Goal: Task Accomplishment & Management: Complete application form

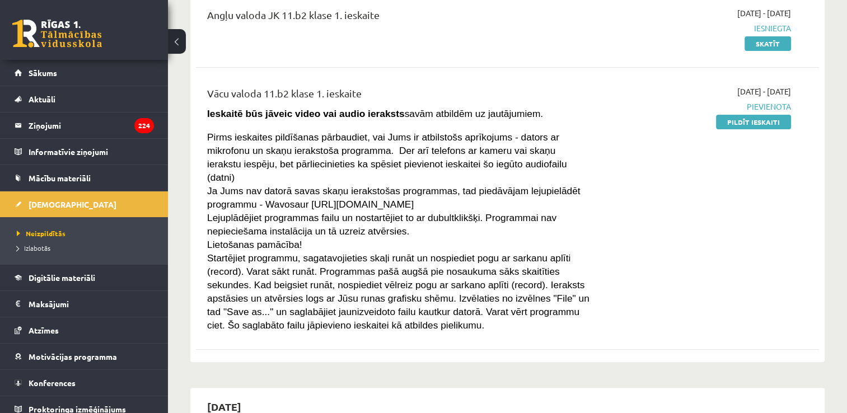
scroll to position [168, 0]
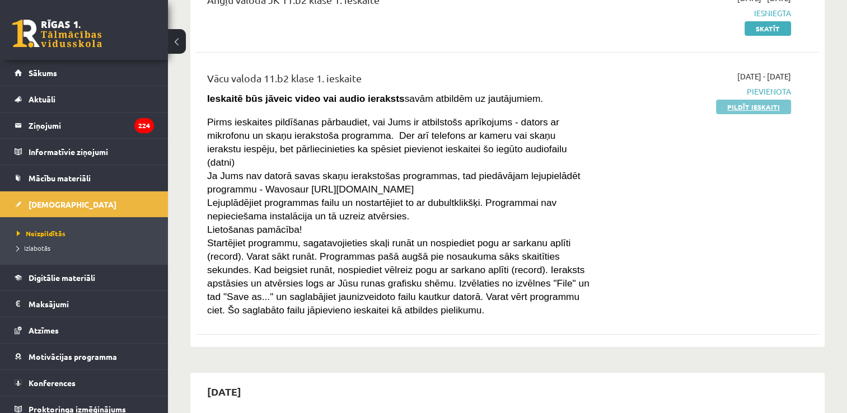
click at [755, 102] on link "Pildīt ieskaiti" at bounding box center [753, 107] width 75 height 15
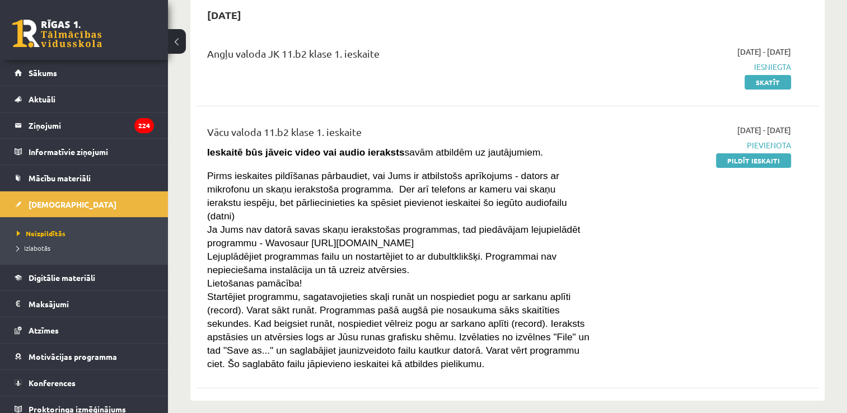
scroll to position [112, 0]
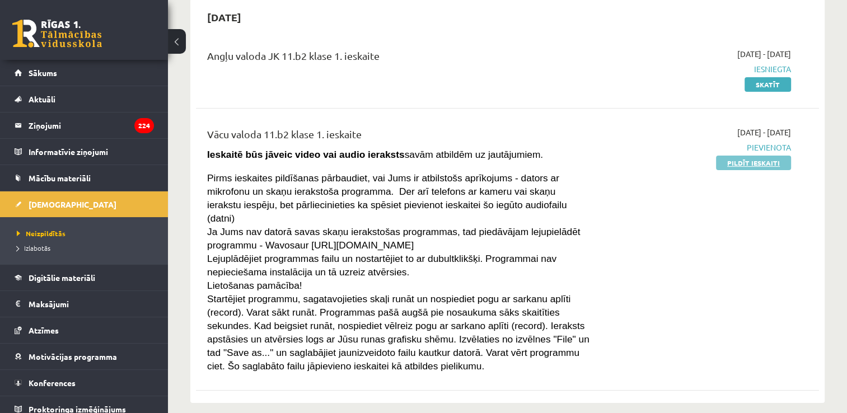
click at [732, 160] on link "Pildīt ieskaiti" at bounding box center [753, 163] width 75 height 15
drag, startPoint x: 732, startPoint y: 168, endPoint x: 529, endPoint y: 53, distance: 233.0
click at [732, 168] on link "Pildīt ieskaiti" at bounding box center [753, 163] width 75 height 15
drag, startPoint x: 718, startPoint y: 159, endPoint x: 480, endPoint y: 49, distance: 263.1
click at [718, 160] on link "Pildīt ieskaiti" at bounding box center [753, 163] width 75 height 15
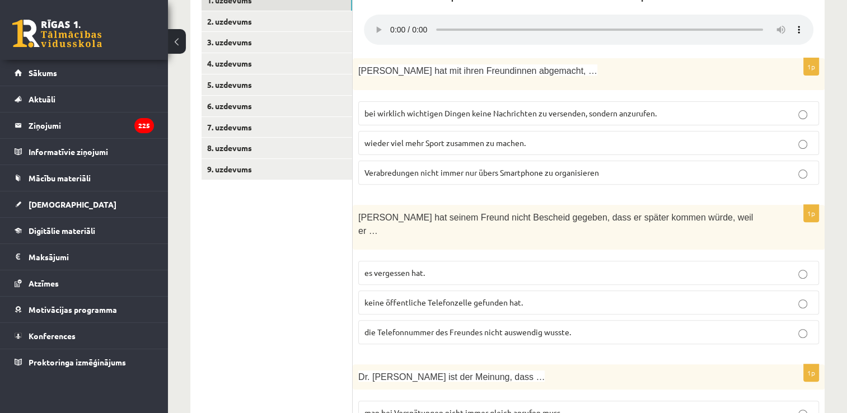
scroll to position [293, 0]
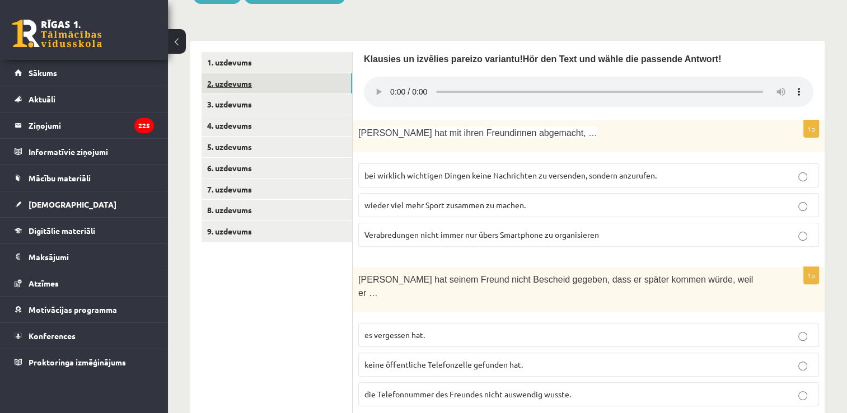
click at [271, 84] on link "2. uzdevums" at bounding box center [276, 83] width 151 height 21
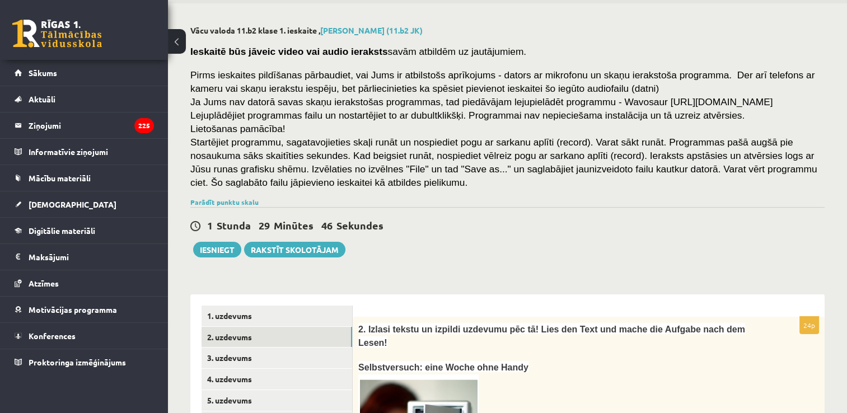
scroll to position [0, 0]
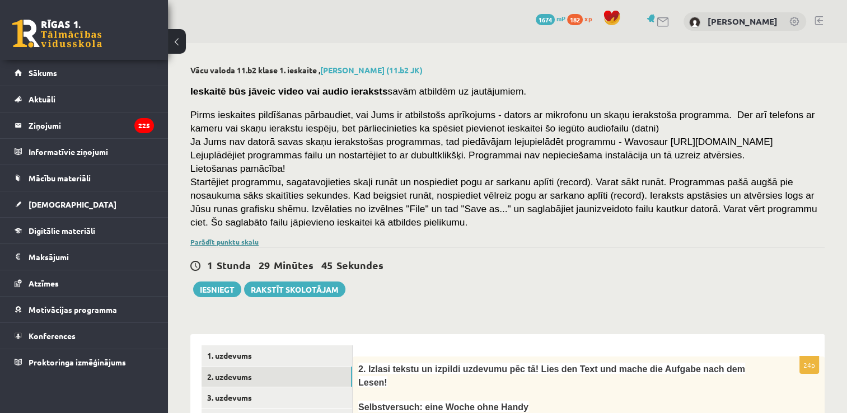
click at [226, 242] on link "Parādīt punktu skalu" at bounding box center [224, 241] width 68 height 9
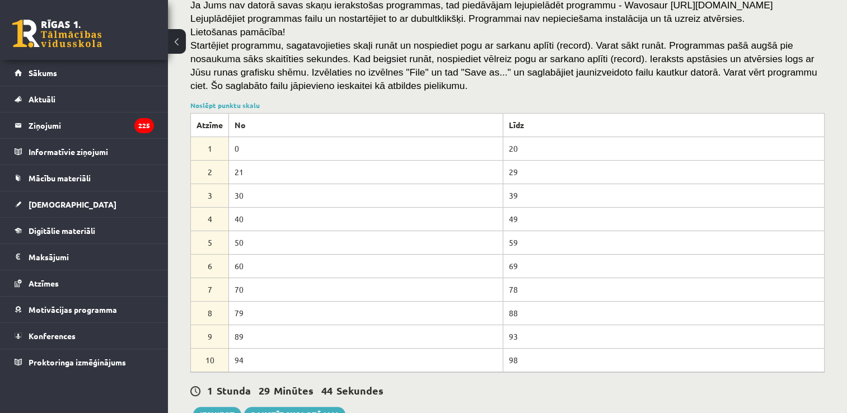
scroll to position [168, 0]
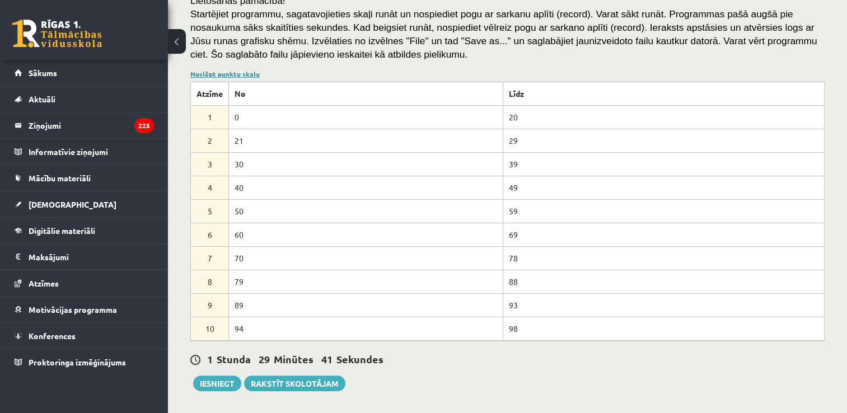
click at [235, 73] on link "Noslēpt punktu skalu" at bounding box center [224, 73] width 69 height 9
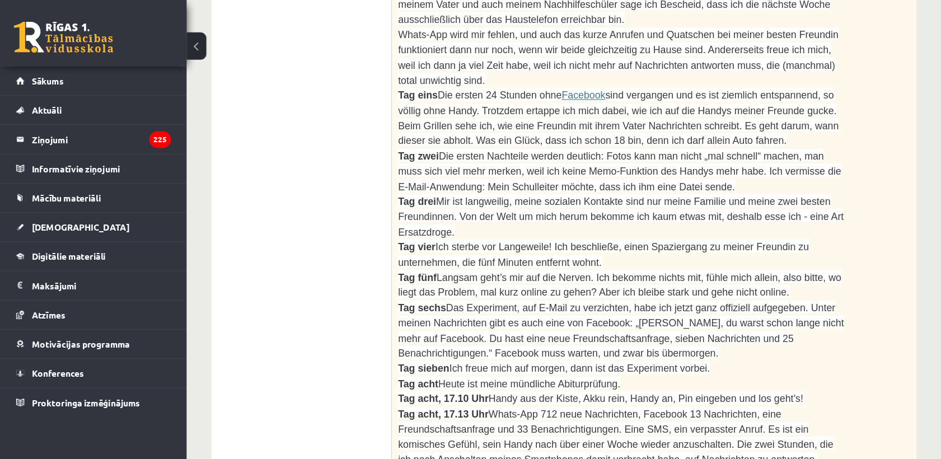
scroll to position [560, 0]
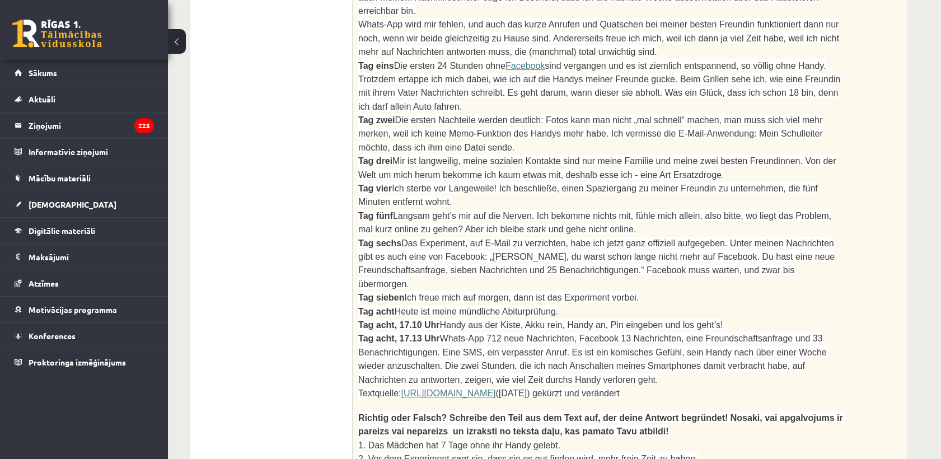
drag, startPoint x: 806, startPoint y: 0, endPoint x: 322, endPoint y: 182, distance: 516.5
click at [229, 196] on ul "1. uzdevums 2. uzdevums 3. uzdevums 4. uzdevums 5. uzdevums 6. uzdevums 7. uzde…" at bounding box center [276, 324] width 151 height 1077
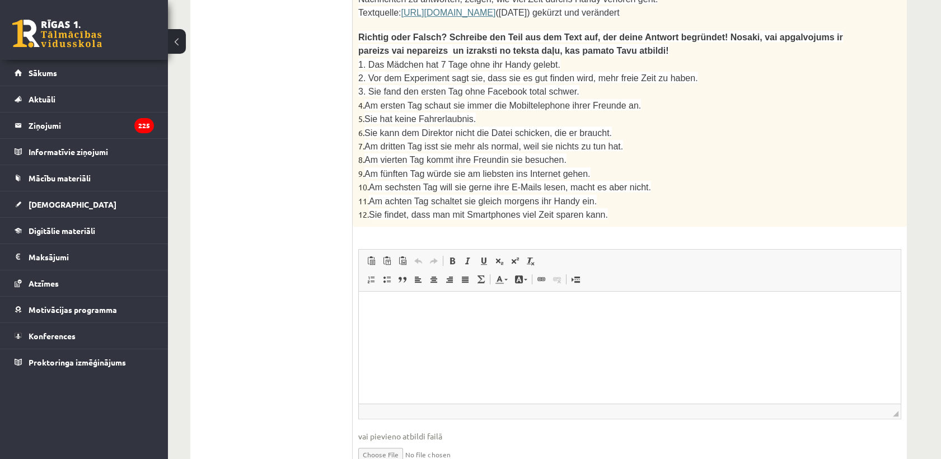
scroll to position [941, 0]
click at [515, 302] on p "Bagātinātā teksta redaktors, wiswyg-editor-user-answer-47024937556480" at bounding box center [629, 308] width 519 height 12
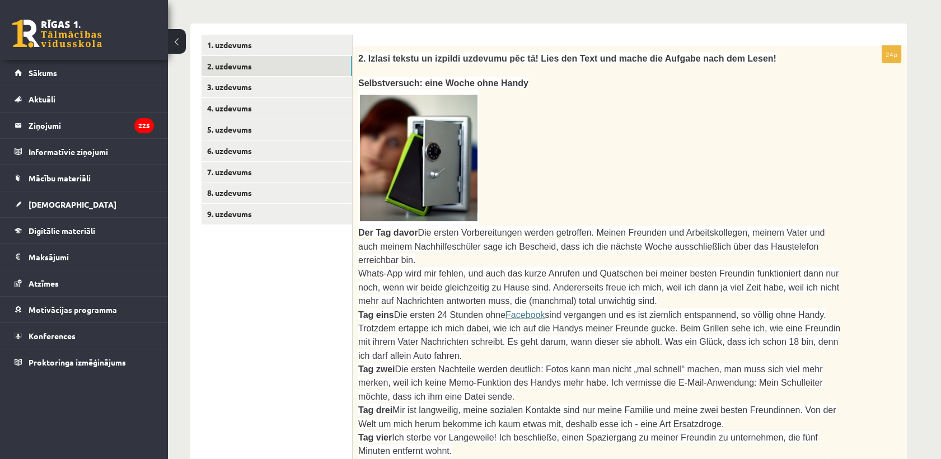
scroll to position [62, 0]
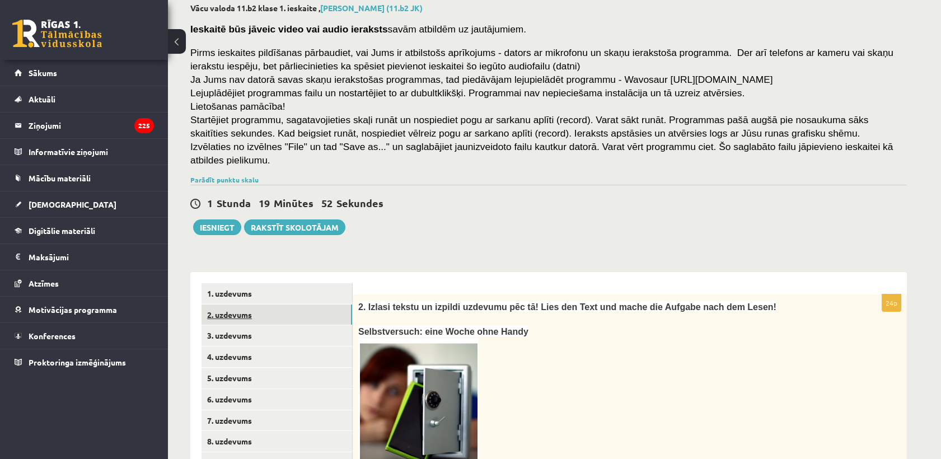
click at [225, 304] on link "2. uzdevums" at bounding box center [276, 314] width 151 height 21
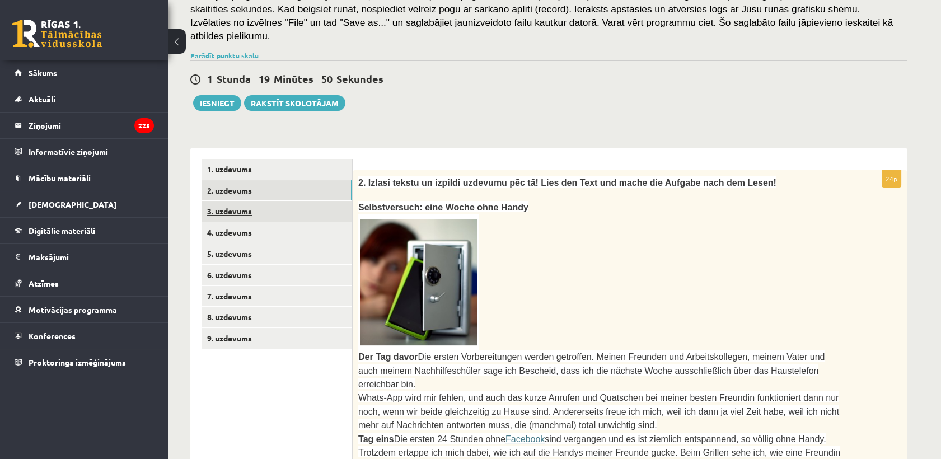
scroll to position [0, 0]
click at [242, 201] on link "3. uzdevums" at bounding box center [276, 211] width 151 height 21
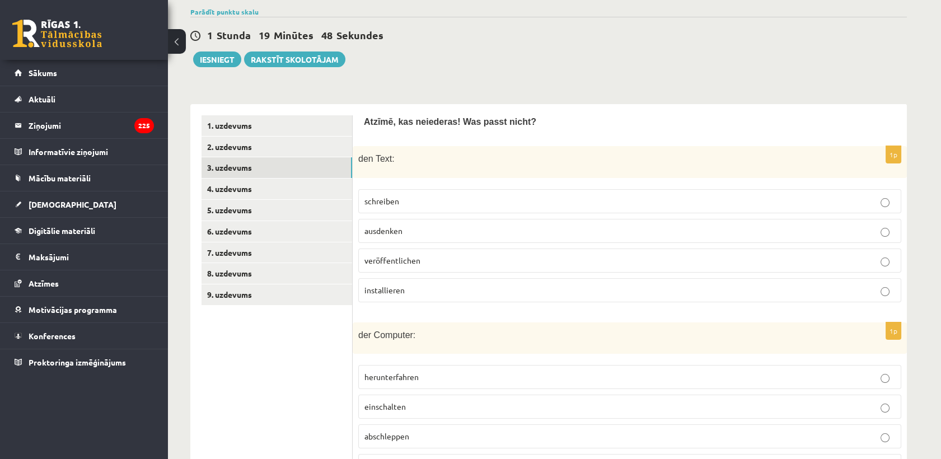
scroll to position [311, 0]
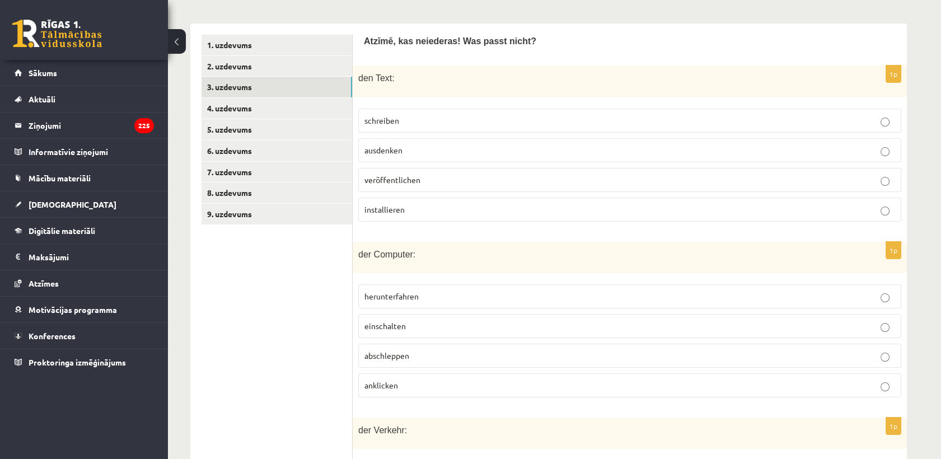
click at [422, 198] on label "installieren" at bounding box center [629, 210] width 543 height 24
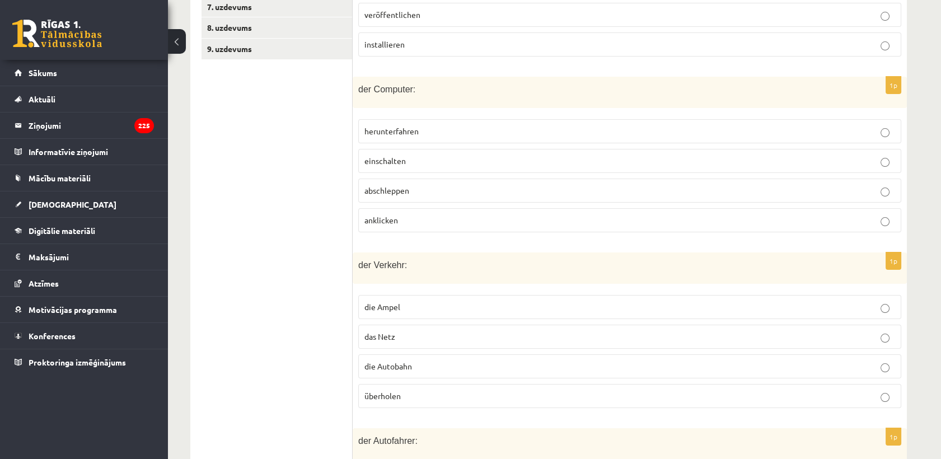
scroll to position [497, 0]
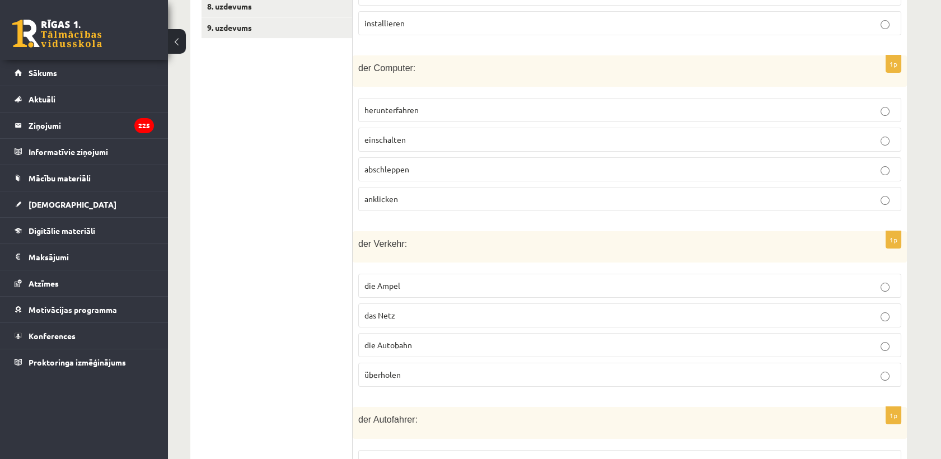
click at [446, 163] on p "abschleppen" at bounding box center [629, 169] width 530 height 12
click at [416, 303] on label "das Netz" at bounding box center [629, 315] width 543 height 24
click at [412, 309] on p "das Netz" at bounding box center [629, 315] width 530 height 12
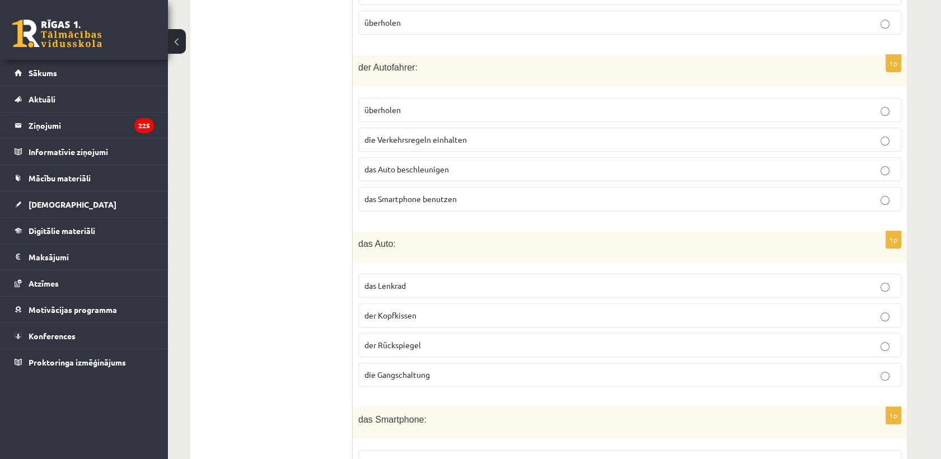
scroll to position [870, 0]
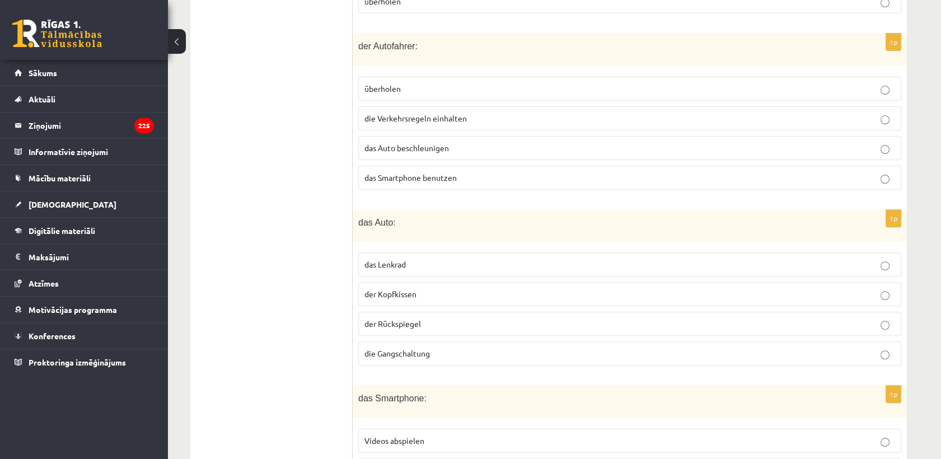
click at [446, 144] on fieldset "überholen die Verkehrsregeln einhalten das Auto beschleunigen das Smartphone be…" at bounding box center [629, 132] width 543 height 122
click at [438, 172] on span "das Smartphone benutzen" at bounding box center [410, 177] width 92 height 10
click at [421, 282] on label "der Kopfkissen" at bounding box center [629, 294] width 543 height 24
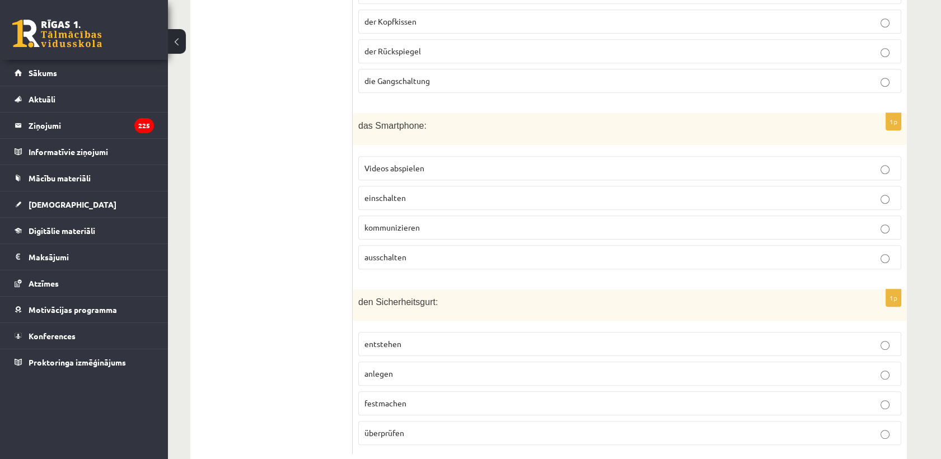
scroll to position [1150, 0]
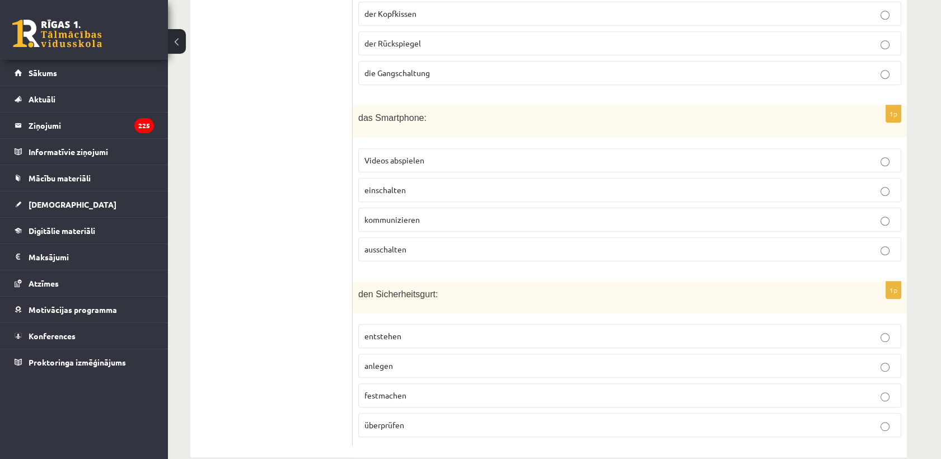
click at [427, 360] on p "anlegen" at bounding box center [629, 366] width 530 height 12
click at [478, 214] on p "kommunizieren" at bounding box center [629, 220] width 530 height 12
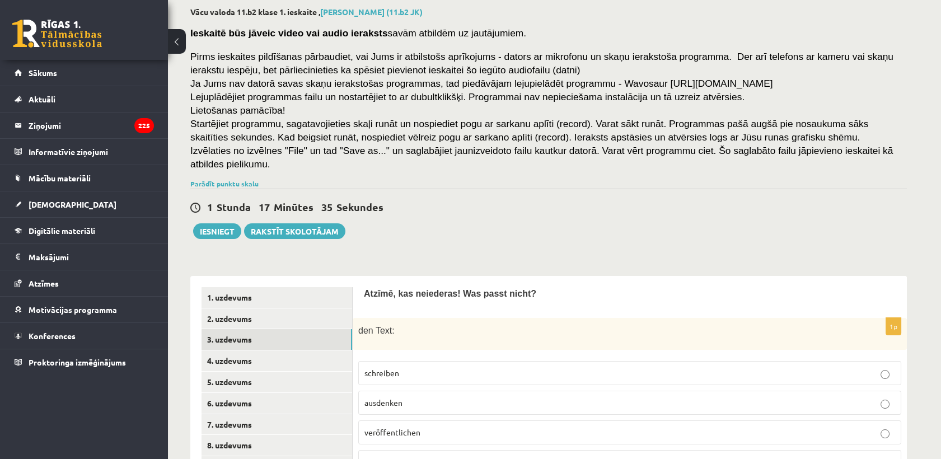
scroll to position [124, 0]
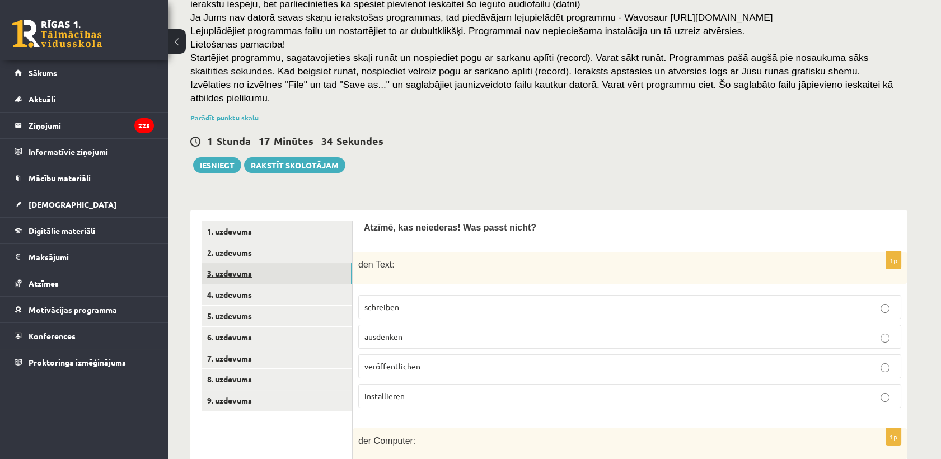
click at [257, 263] on link "3. uzdevums" at bounding box center [276, 273] width 151 height 21
click at [255, 284] on link "4. uzdevums" at bounding box center [276, 294] width 151 height 21
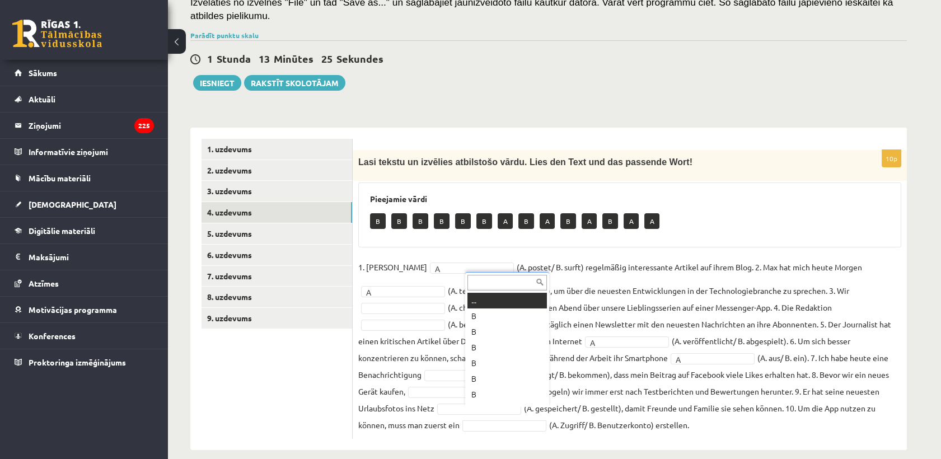
scroll to position [13, 0]
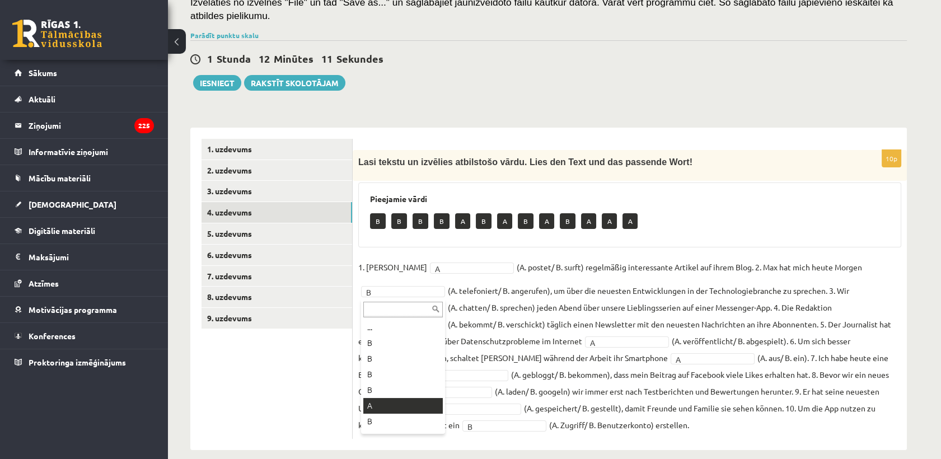
drag, startPoint x: 383, startPoint y: 403, endPoint x: 393, endPoint y: 388, distance: 17.9
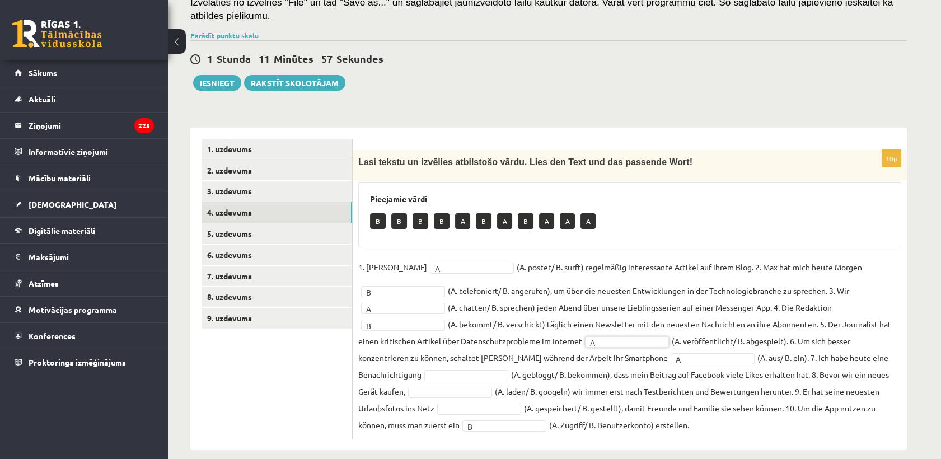
drag, startPoint x: 325, startPoint y: 348, endPoint x: 508, endPoint y: 358, distance: 183.2
click at [251, 202] on link "4. uzdevums" at bounding box center [276, 212] width 151 height 21
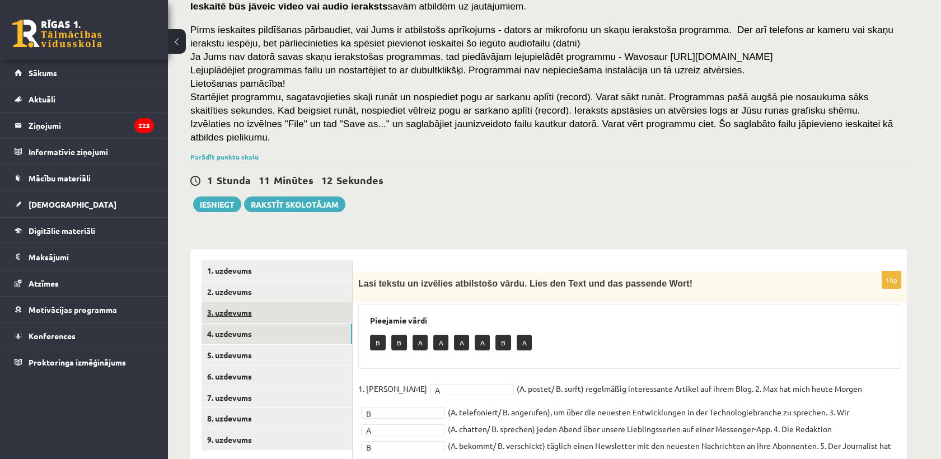
scroll to position [124, 0]
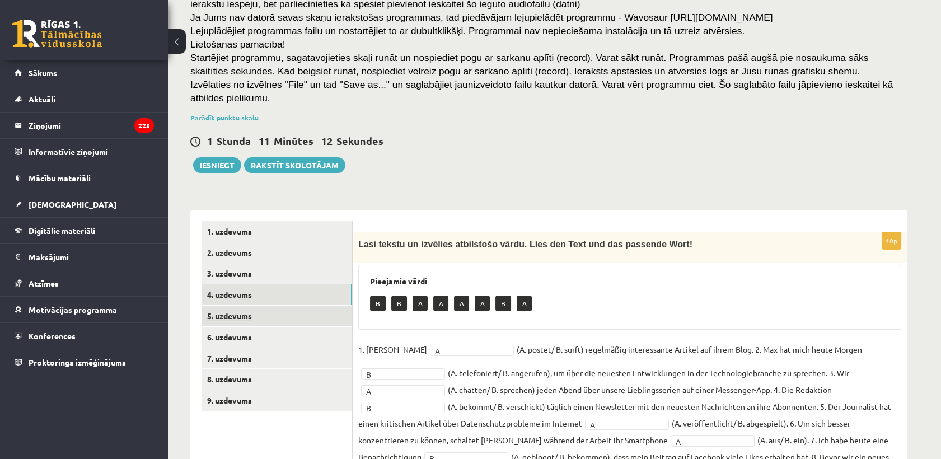
click at [220, 307] on link "5. uzdevums" at bounding box center [276, 315] width 151 height 21
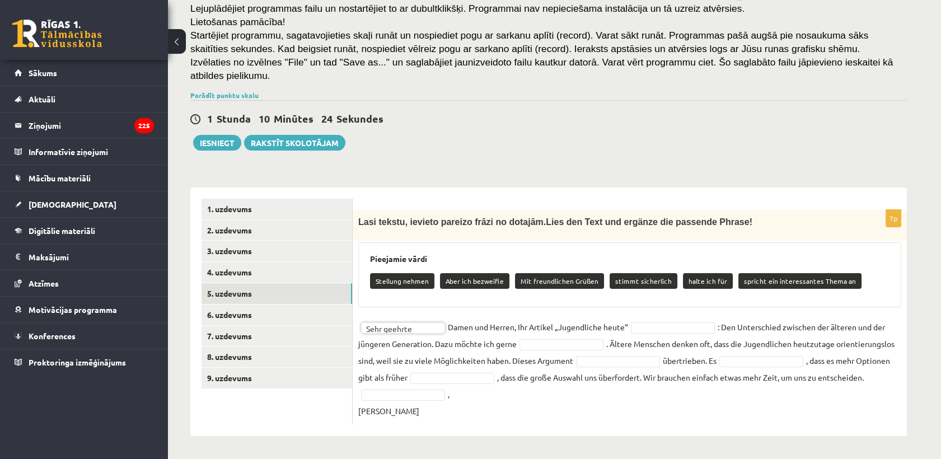
scroll to position [133, 0]
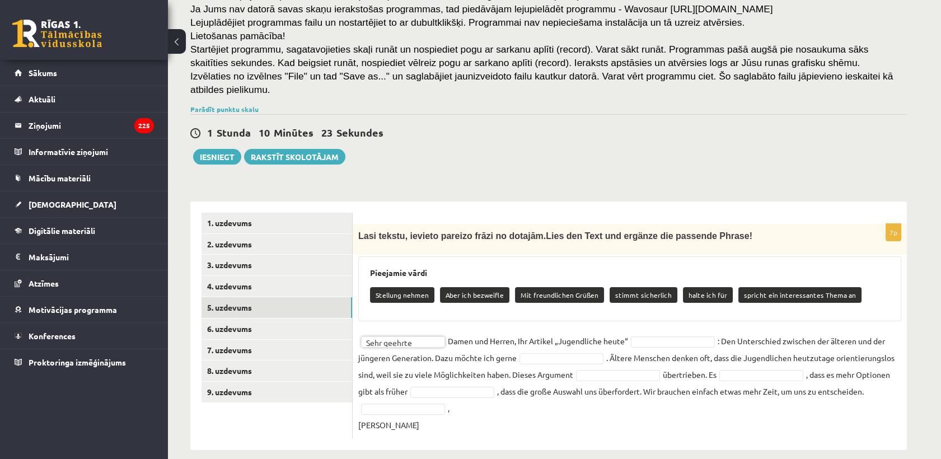
click at [651, 332] on fieldset "**********" at bounding box center [629, 382] width 543 height 101
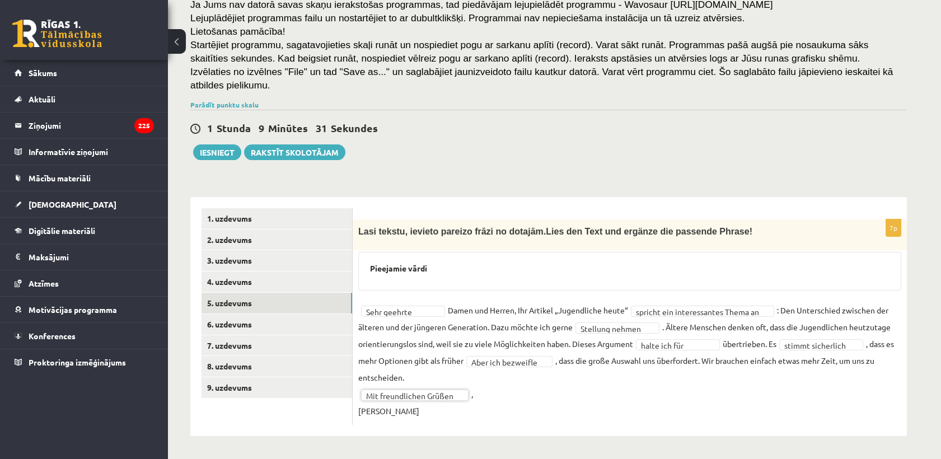
scroll to position [123, 0]
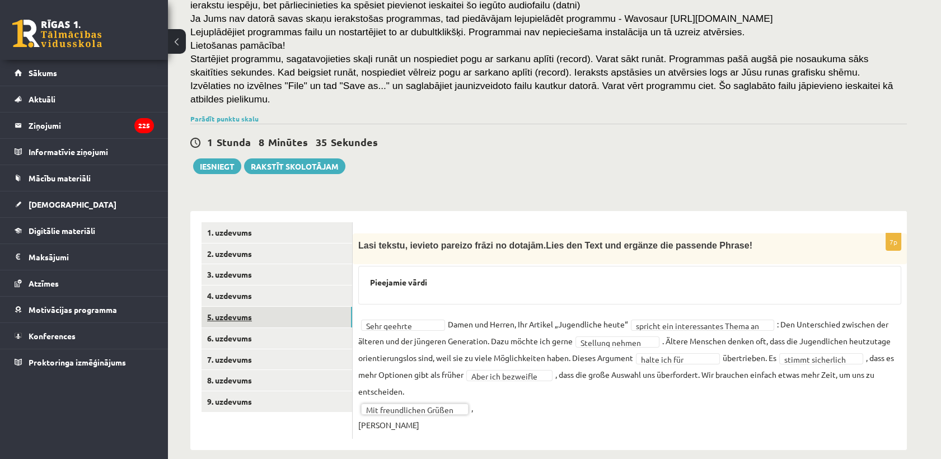
click at [239, 307] on link "5. uzdevums" at bounding box center [276, 317] width 151 height 21
click at [238, 328] on link "6. uzdevums" at bounding box center [276, 338] width 151 height 21
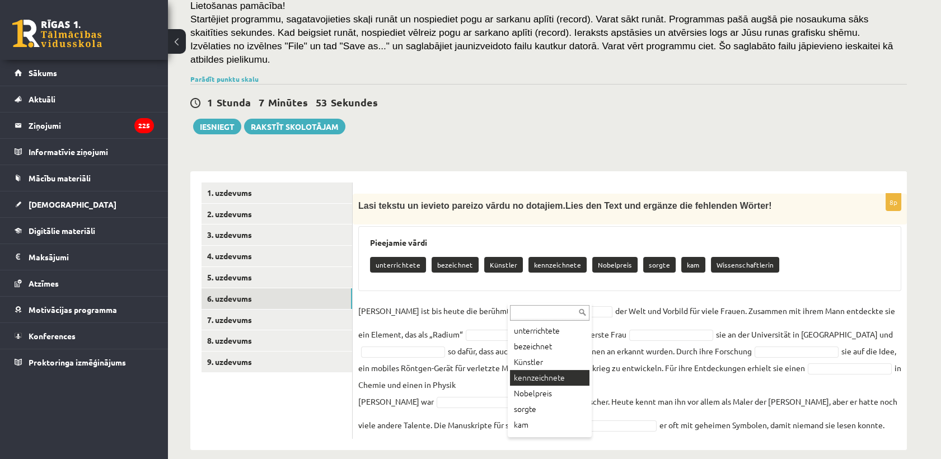
scroll to position [29, 0]
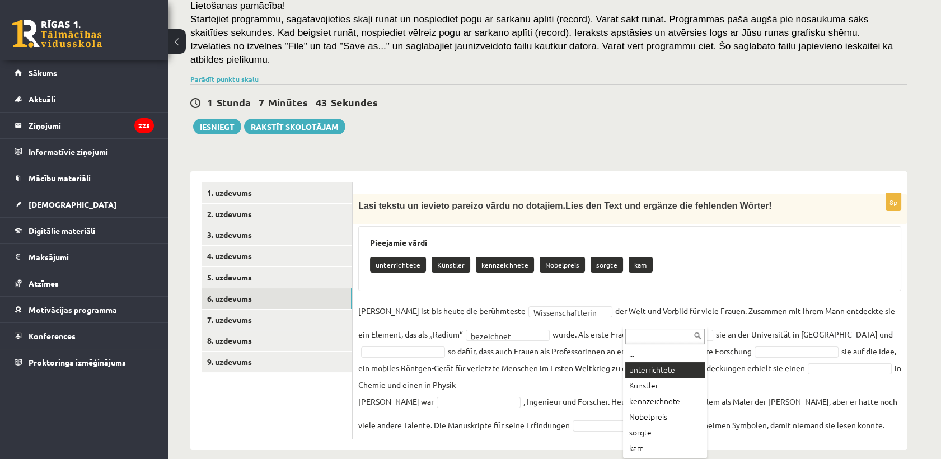
drag, startPoint x: 654, startPoint y: 374, endPoint x: 679, endPoint y: 354, distance: 32.2
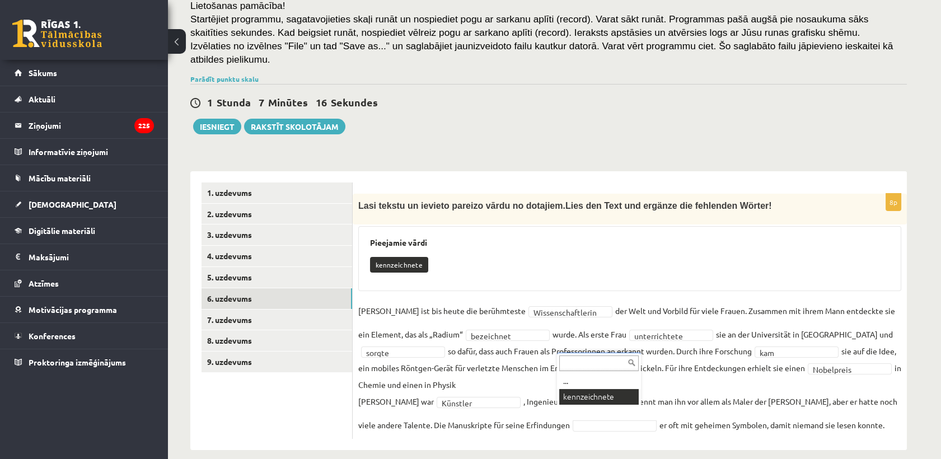
scroll to position [137, 0]
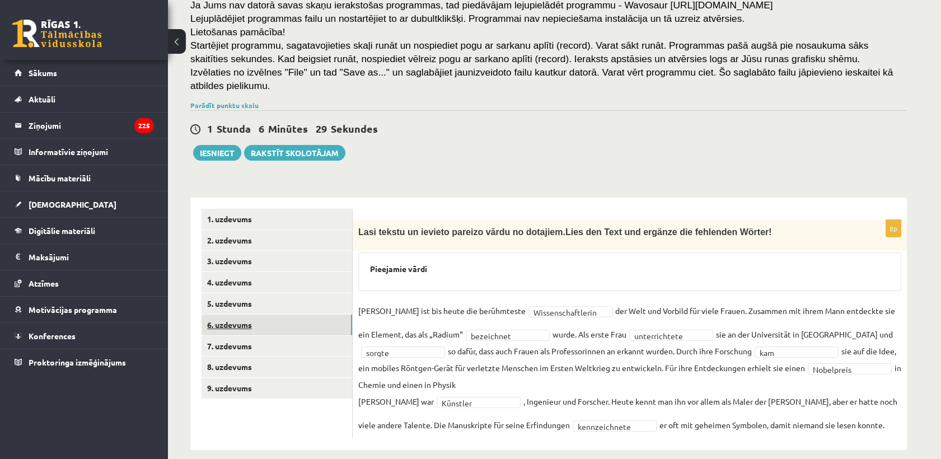
click at [259, 316] on link "6. uzdevums" at bounding box center [276, 324] width 151 height 21
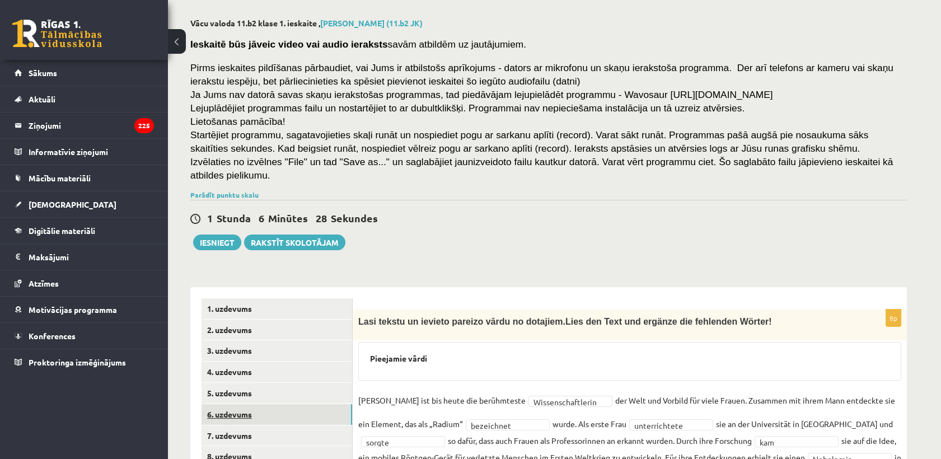
scroll to position [124, 0]
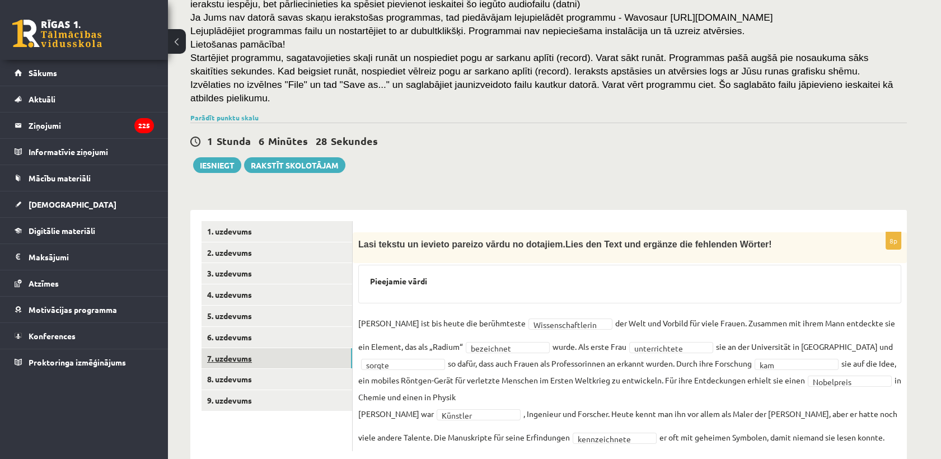
click at [255, 348] on link "7. uzdevums" at bounding box center [276, 358] width 151 height 21
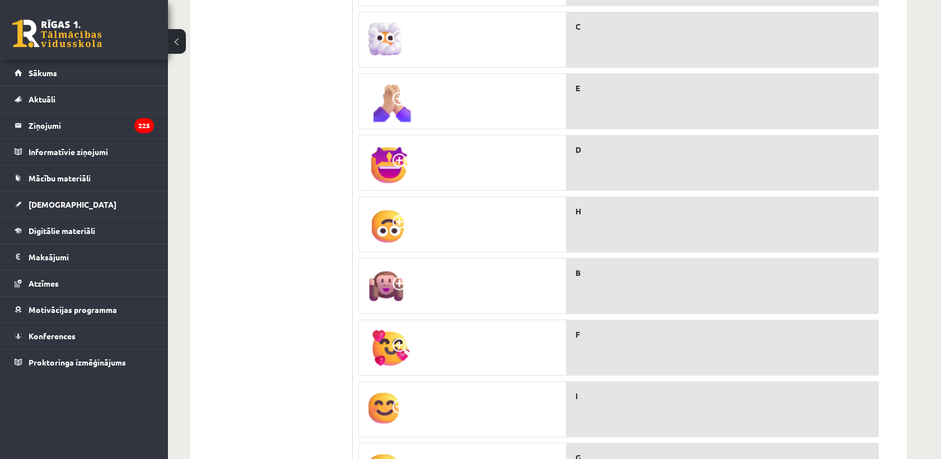
scroll to position [722, 0]
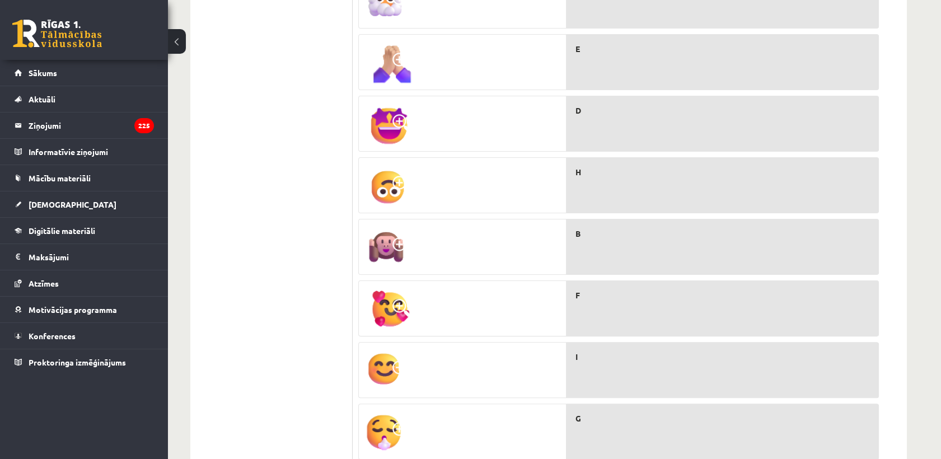
click at [612, 289] on p "F" at bounding box center [726, 295] width 303 height 12
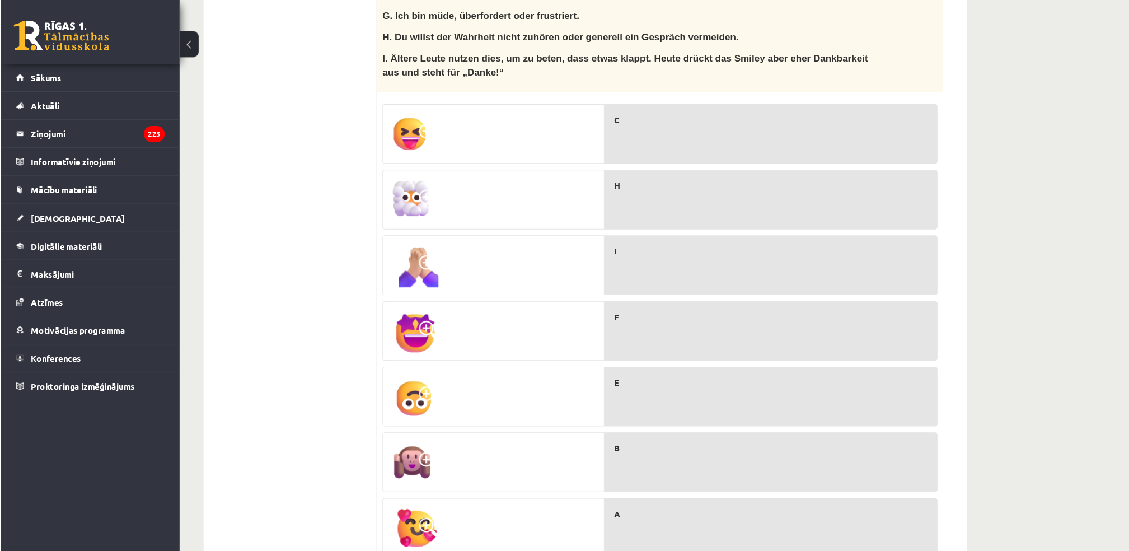
scroll to position [535, 0]
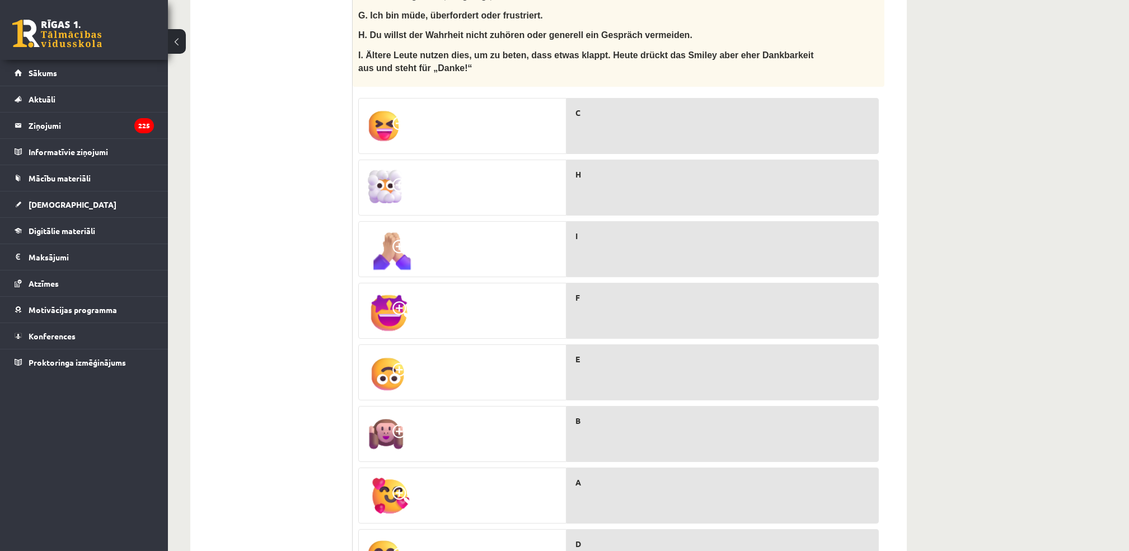
drag, startPoint x: 927, startPoint y: 1, endPoint x: 256, endPoint y: 284, distance: 727.6
click at [245, 287] on ul "1. uzdevums 2. uzdevums 3. uzdevums 4. uzdevums 5. uzdevums 6. uzdevums 7. uzde…" at bounding box center [276, 231] width 151 height 843
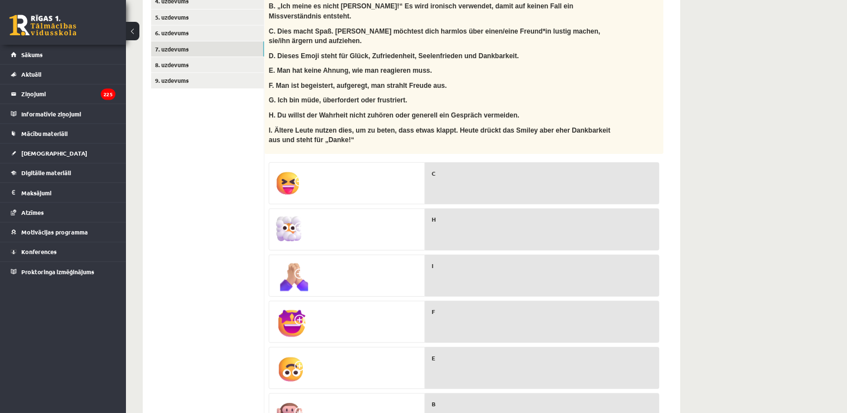
scroll to position [224, 0]
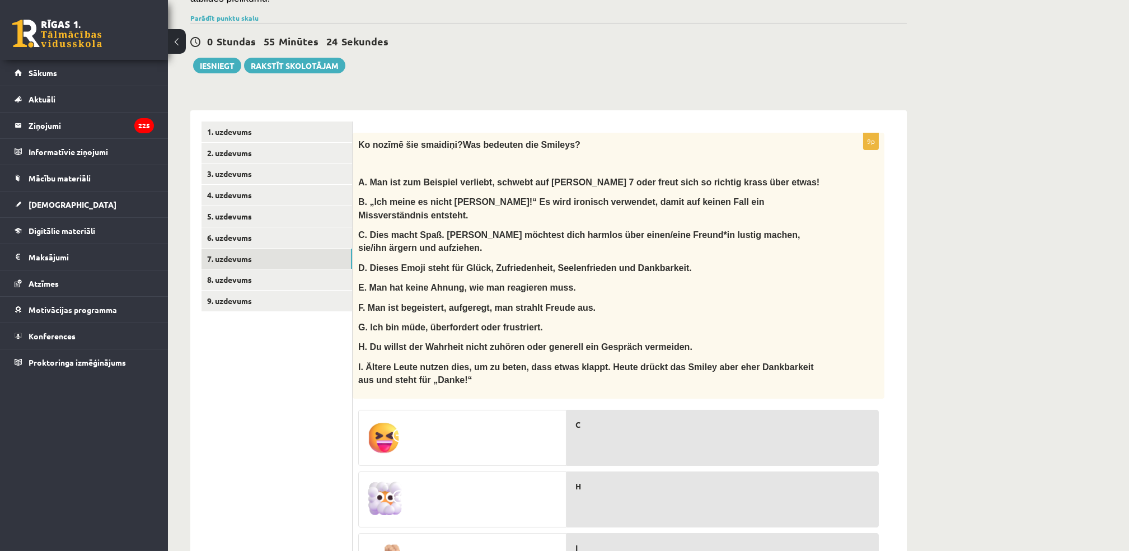
drag, startPoint x: 1061, startPoint y: 44, endPoint x: 1094, endPoint y: 1, distance: 54.3
click at [846, 45] on div "Vācu valoda 11.b2 klase 1. ieskaite , Alise Licenberga (11.b2 JK) Ieskaitē būs …" at bounding box center [648, 408] width 961 height 1178
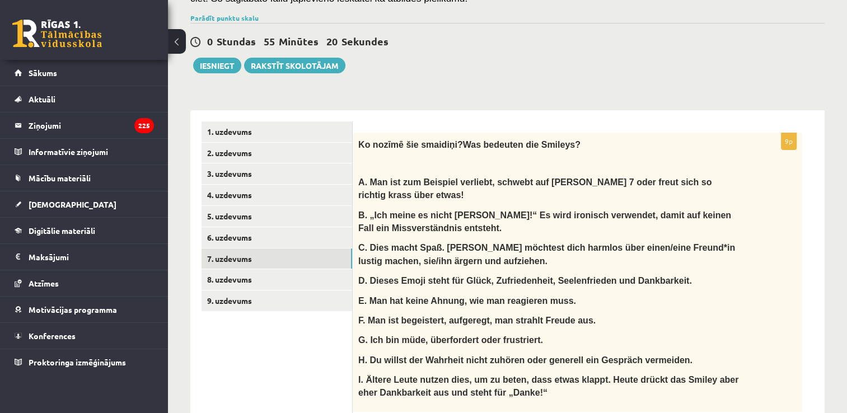
drag, startPoint x: 1094, startPoint y: 1, endPoint x: 591, endPoint y: 47, distance: 505.7
click at [591, 47] on div "0 Stundas 55 Minūtes 20 Sekundes" at bounding box center [507, 42] width 634 height 15
click at [218, 254] on link "7. uzdevums" at bounding box center [276, 258] width 151 height 21
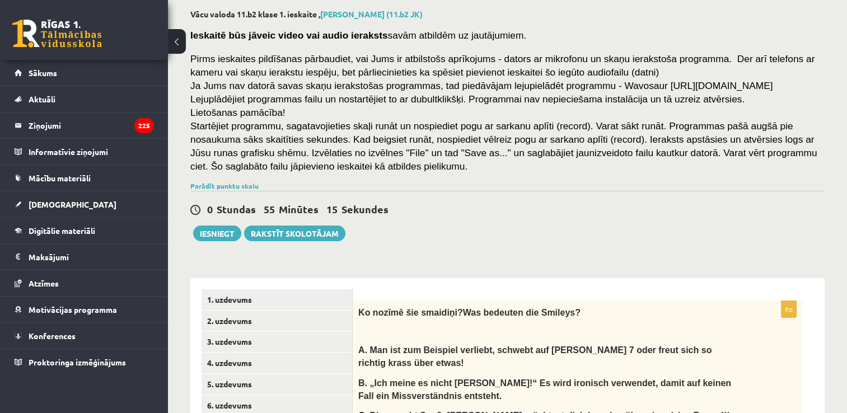
scroll to position [168, 0]
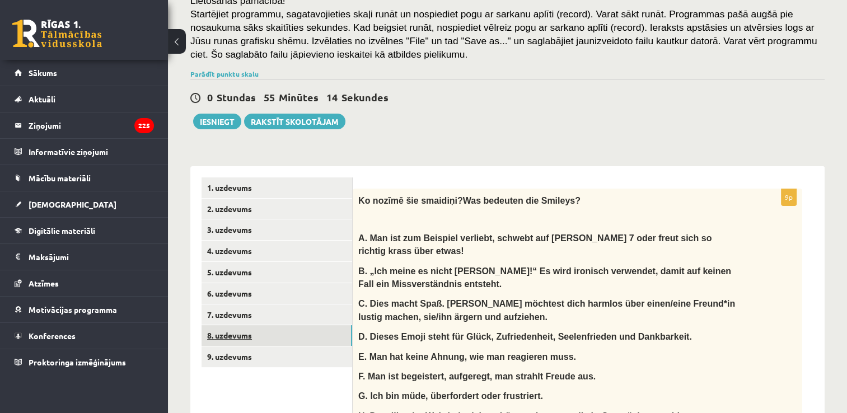
click at [229, 336] on link "8. uzdevums" at bounding box center [276, 335] width 151 height 21
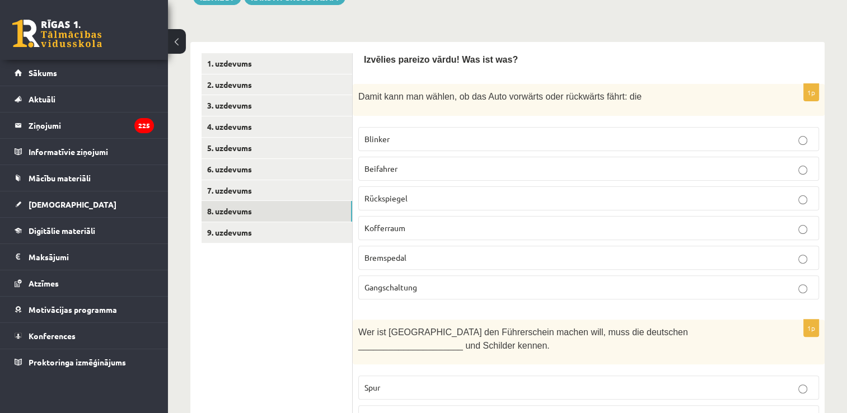
scroll to position [280, 0]
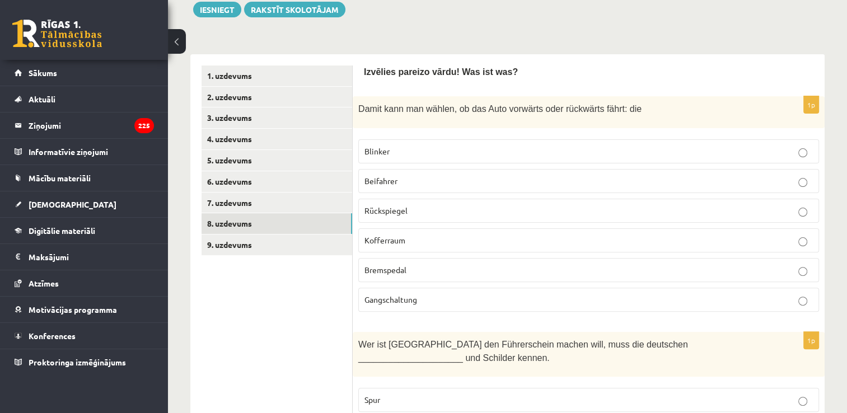
click at [438, 294] on p "Gangschaltung" at bounding box center [588, 300] width 448 height 12
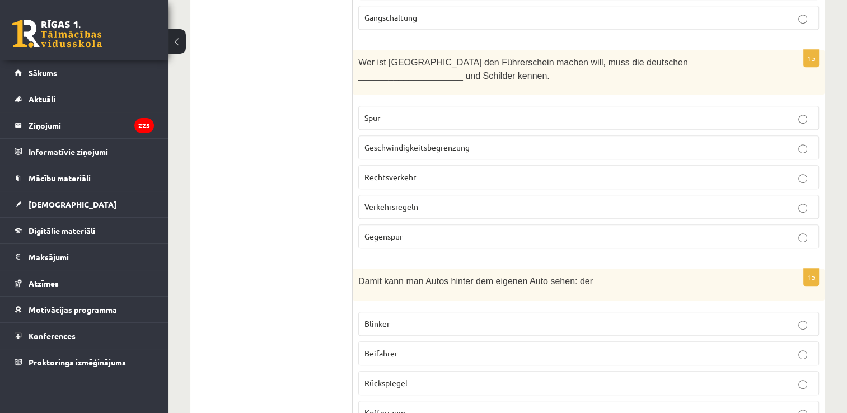
scroll to position [560, 0]
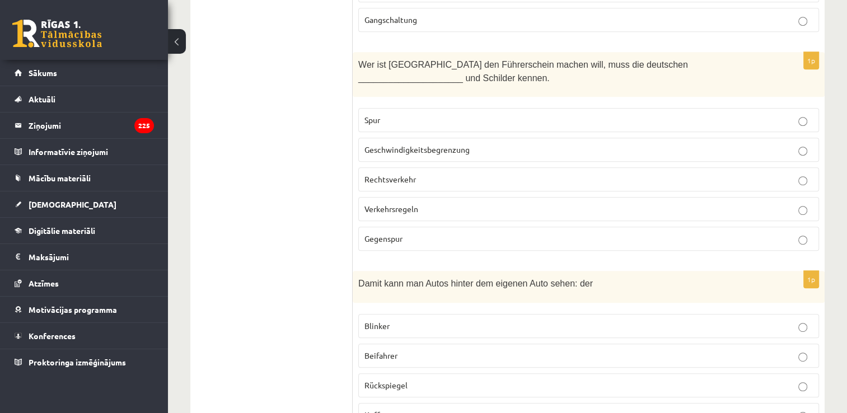
click at [521, 206] on p "Verkehrsregeln" at bounding box center [588, 209] width 448 height 12
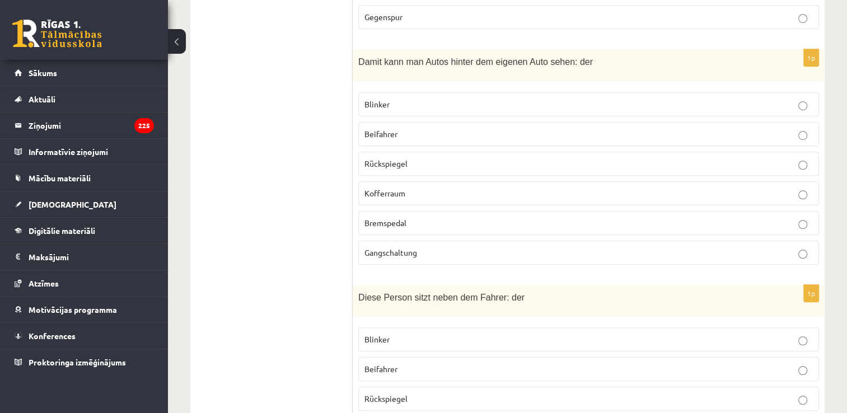
scroll to position [783, 0]
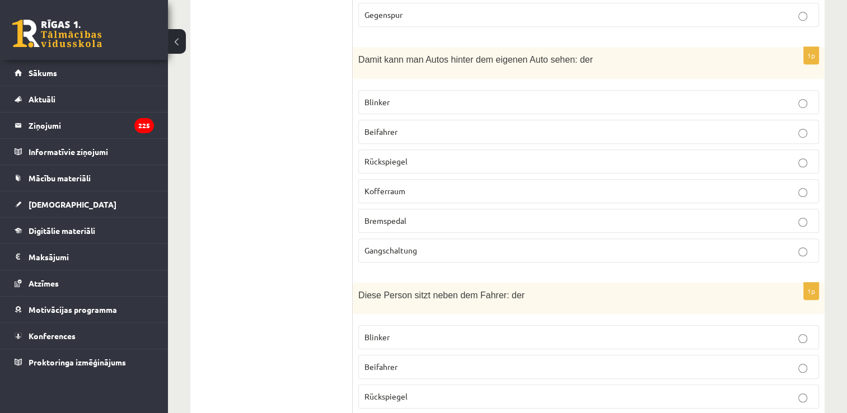
click at [468, 156] on p "Rückspiegel" at bounding box center [588, 162] width 448 height 12
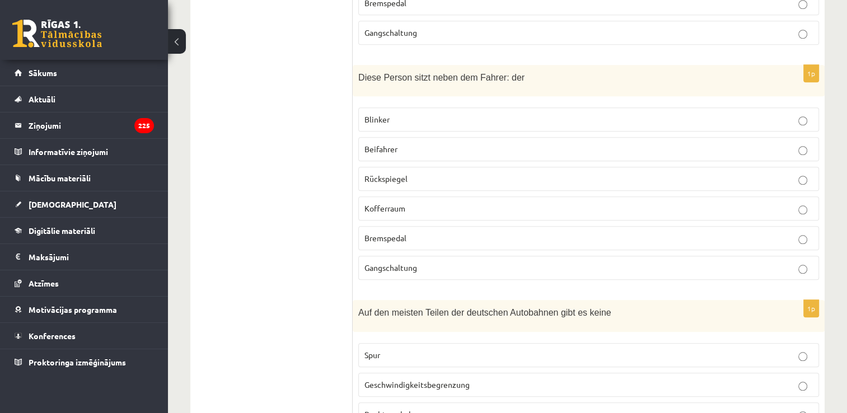
scroll to position [1007, 0]
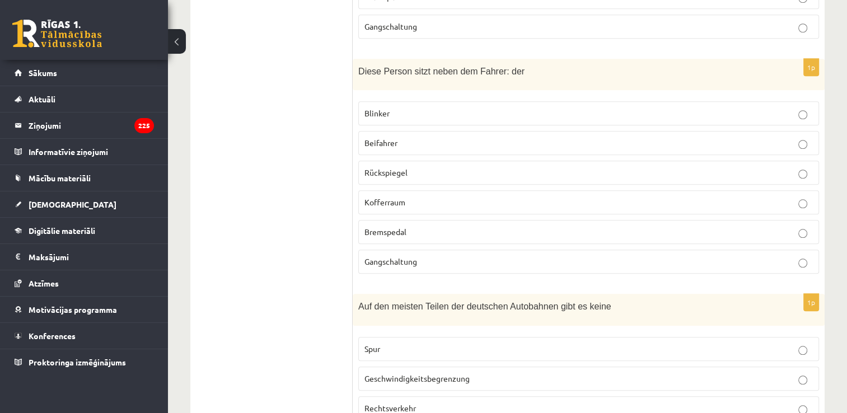
click at [474, 137] on p "Beifahrer" at bounding box center [588, 143] width 448 height 12
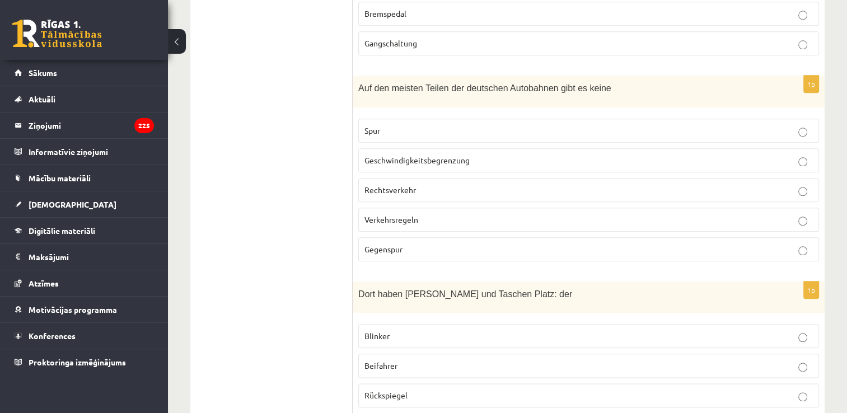
scroll to position [1231, 0]
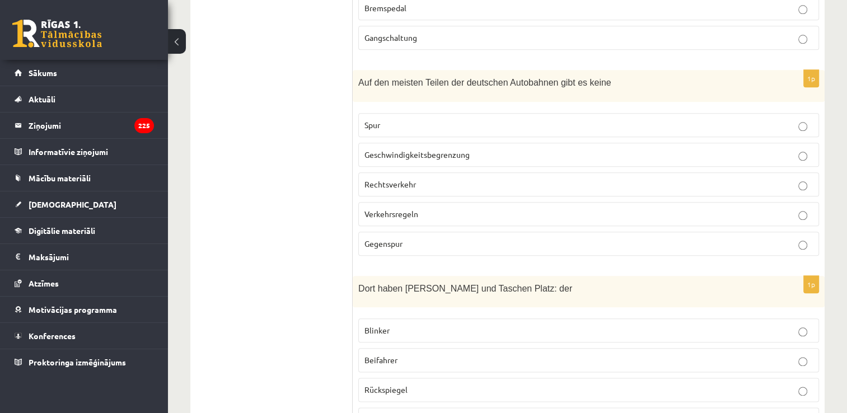
click at [519, 149] on p "Geschwindigkeitsbegrenzung" at bounding box center [588, 155] width 448 height 12
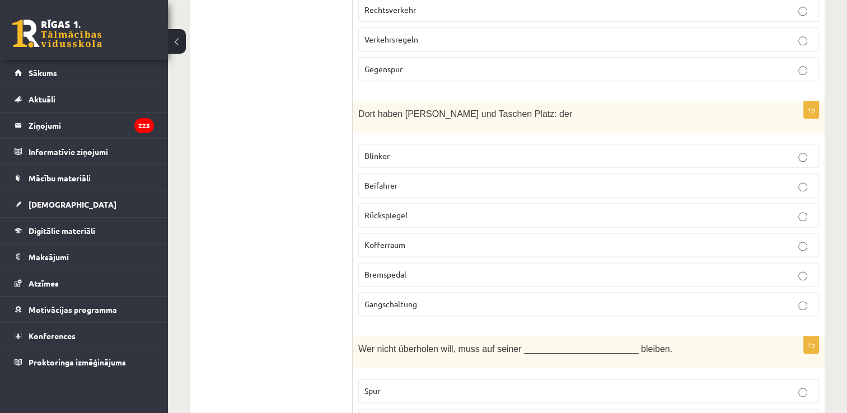
scroll to position [1455, 0]
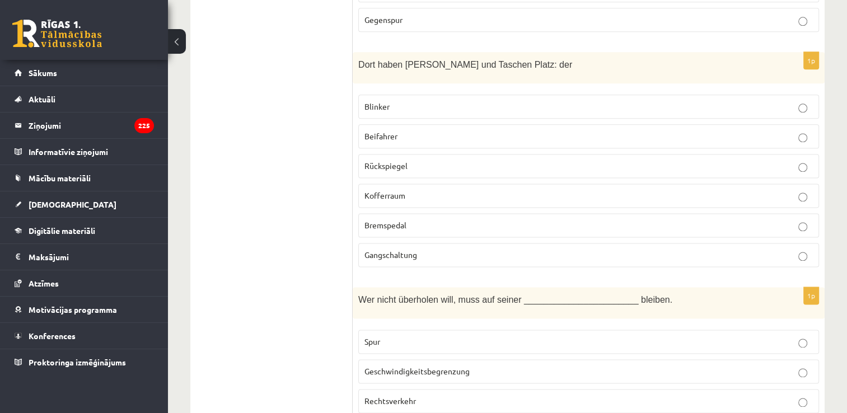
click at [403, 190] on span "Kofferraum" at bounding box center [384, 195] width 41 height 10
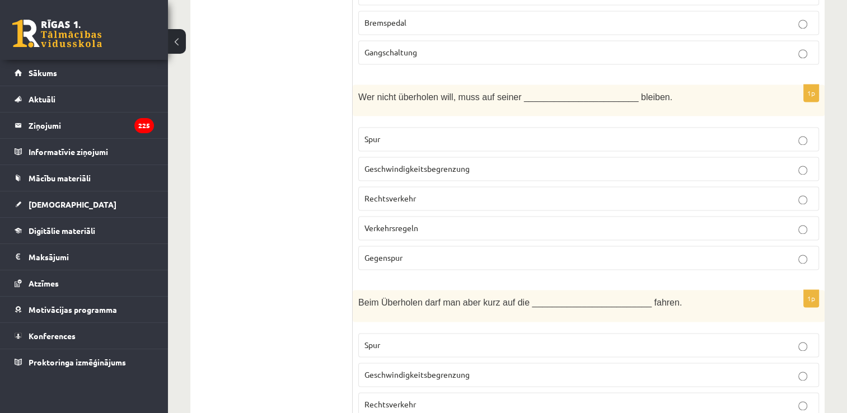
scroll to position [1679, 0]
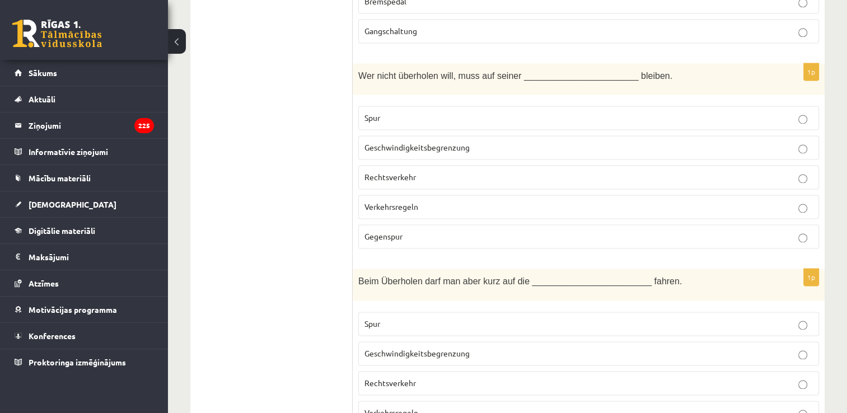
click at [450, 110] on label "Spur" at bounding box center [588, 118] width 460 height 24
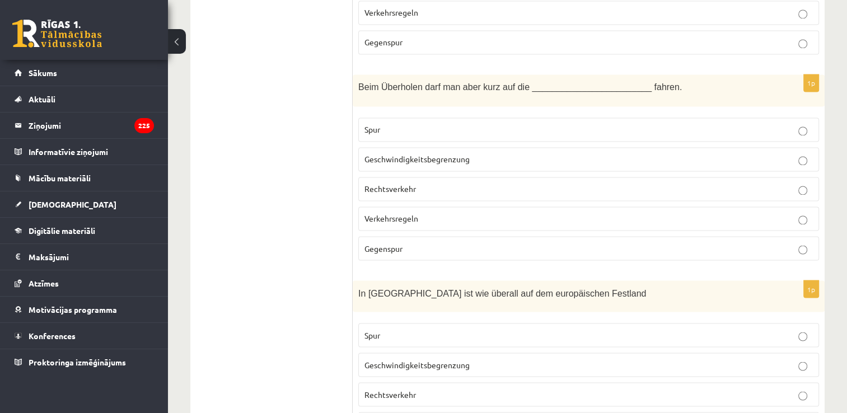
scroll to position [1846, 0]
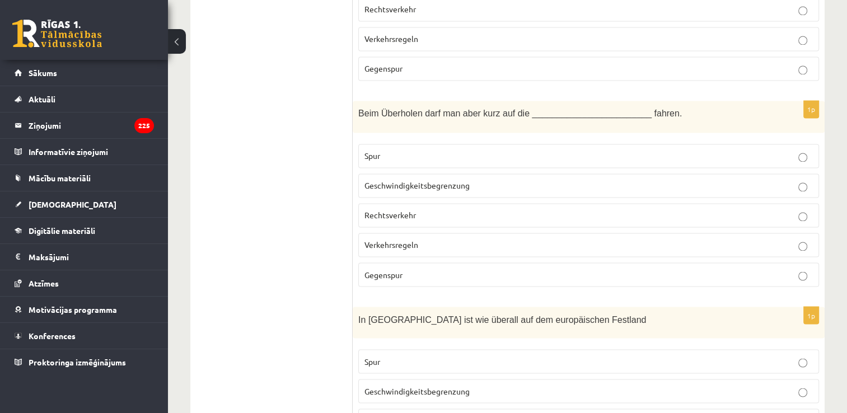
click at [420, 269] on p "Gegenspur" at bounding box center [588, 275] width 448 height 12
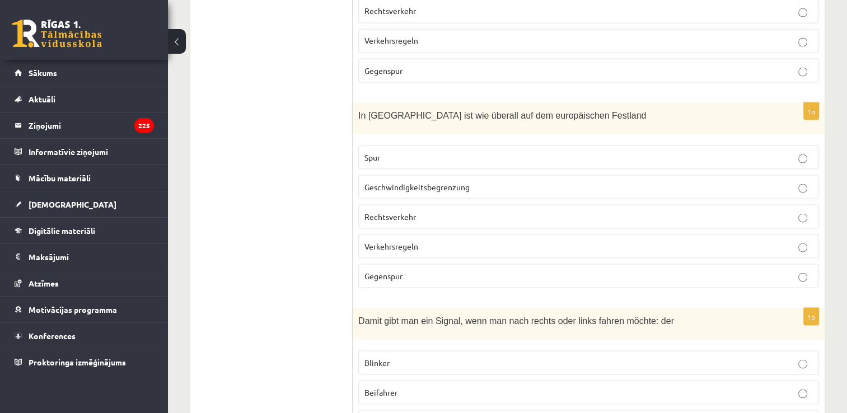
scroll to position [2070, 0]
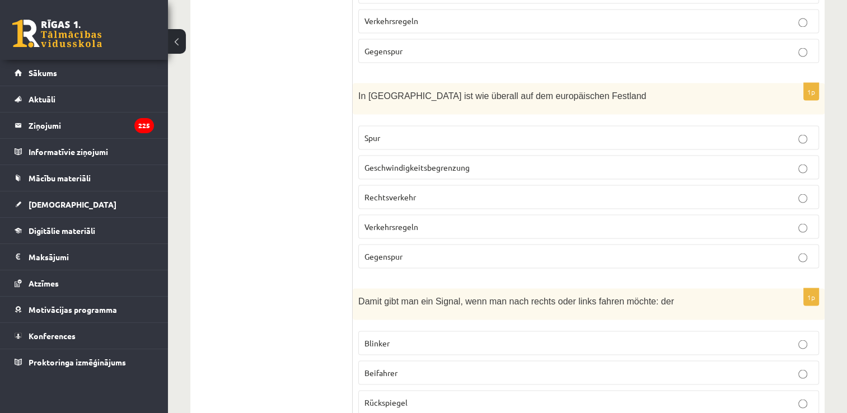
click at [423, 191] on p "Rechtsverkehr" at bounding box center [588, 197] width 448 height 12
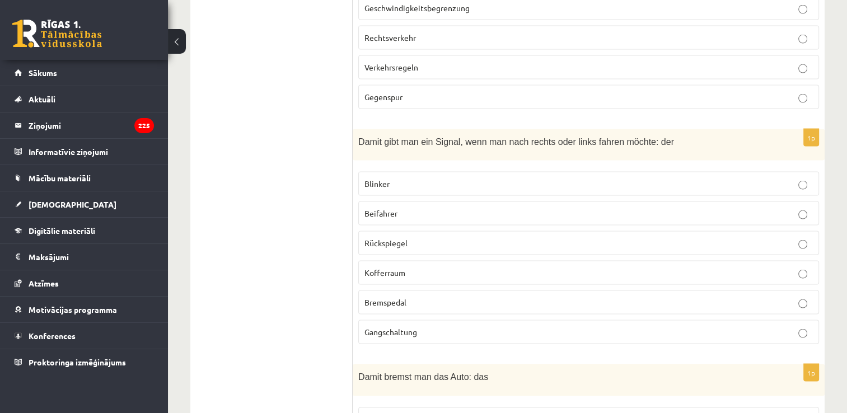
scroll to position [2238, 0]
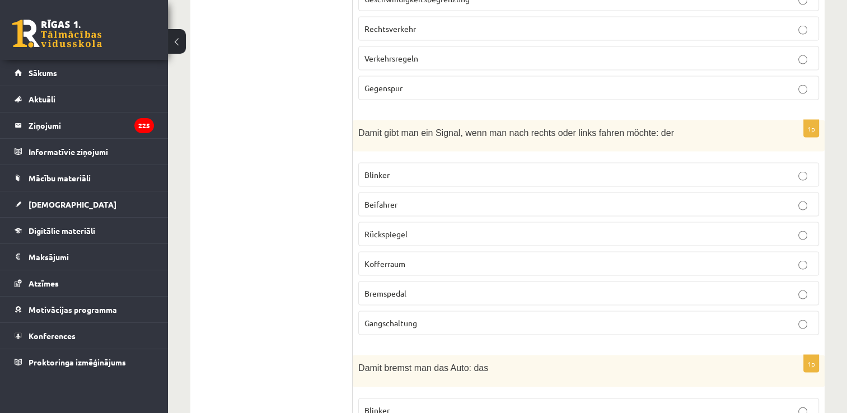
click at [454, 169] on p "Blinker" at bounding box center [588, 175] width 448 height 12
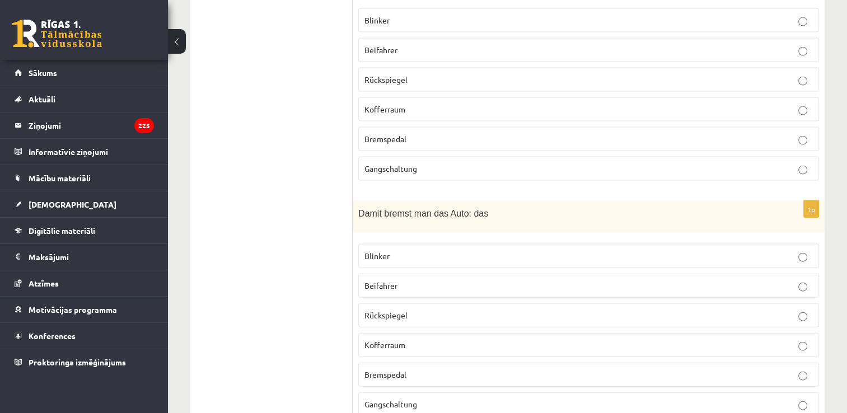
scroll to position [2411, 0]
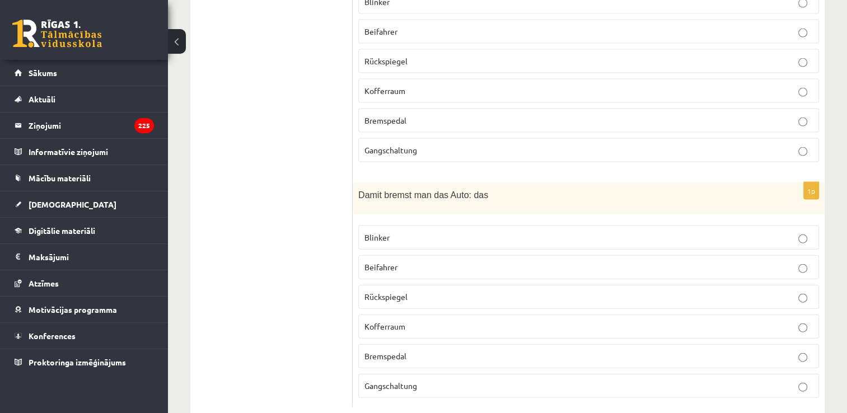
click at [406, 351] on span "Bremspedal" at bounding box center [385, 356] width 42 height 10
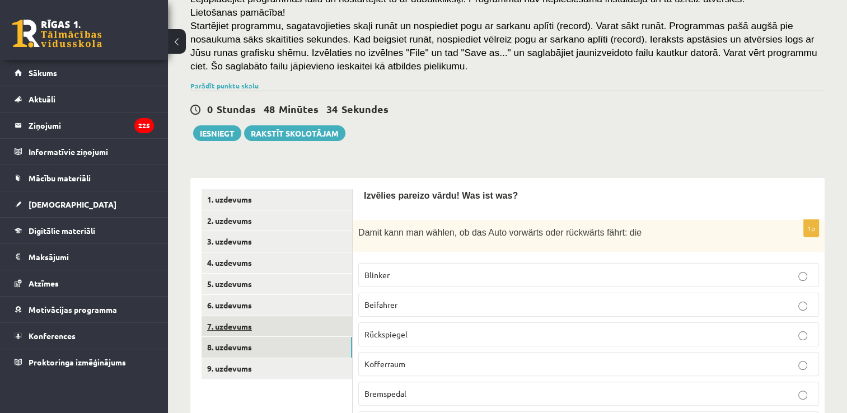
scroll to position [173, 0]
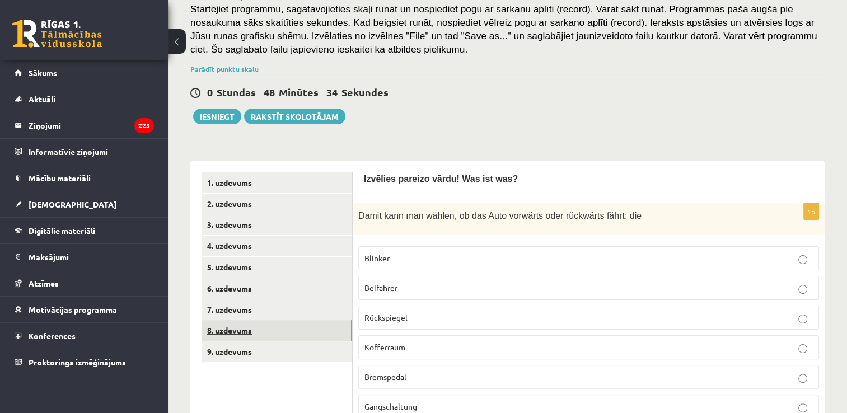
click at [270, 327] on link "8. uzdevums" at bounding box center [276, 330] width 151 height 21
click at [267, 352] on link "9. uzdevums" at bounding box center [276, 351] width 151 height 21
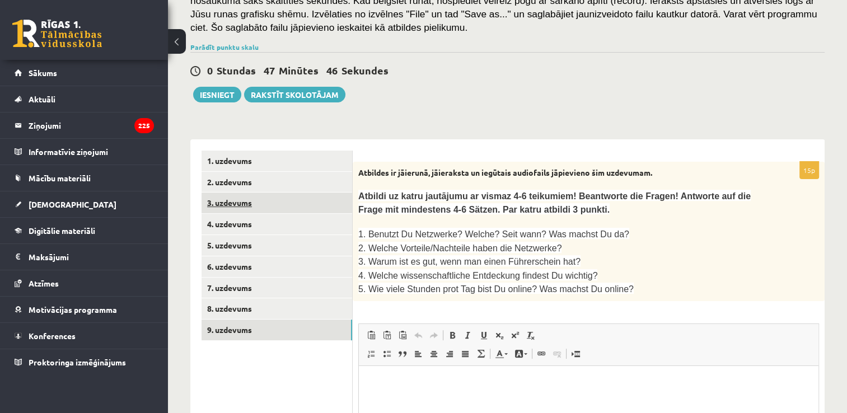
scroll to position [197, 0]
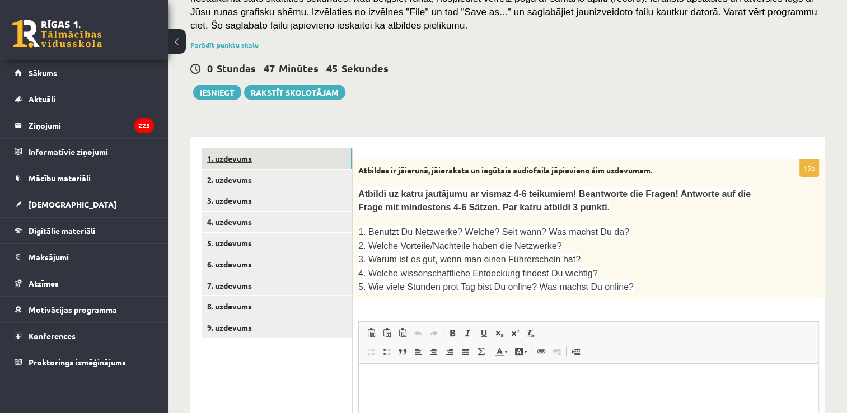
click at [264, 162] on link "1. uzdevums" at bounding box center [276, 158] width 151 height 21
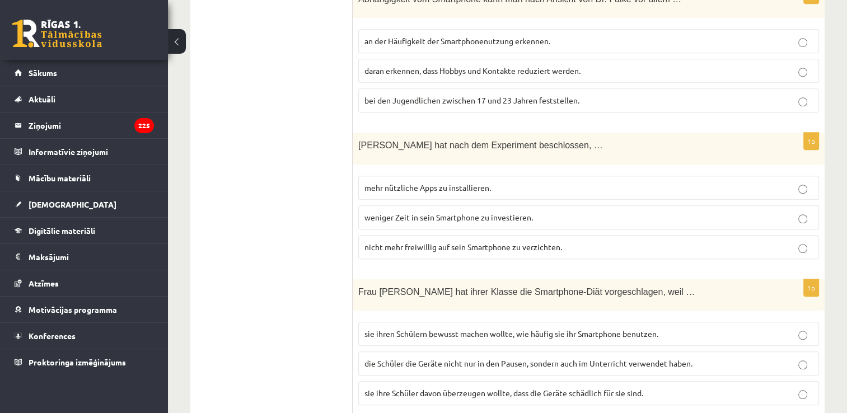
scroll to position [853, 0]
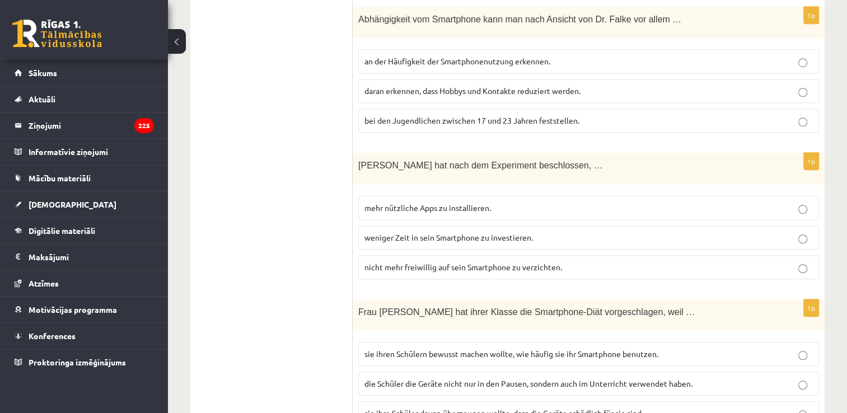
click at [515, 115] on span "bei den Jugendlichen zwischen 17 und 23 Jahren feststellen." at bounding box center [471, 120] width 215 height 10
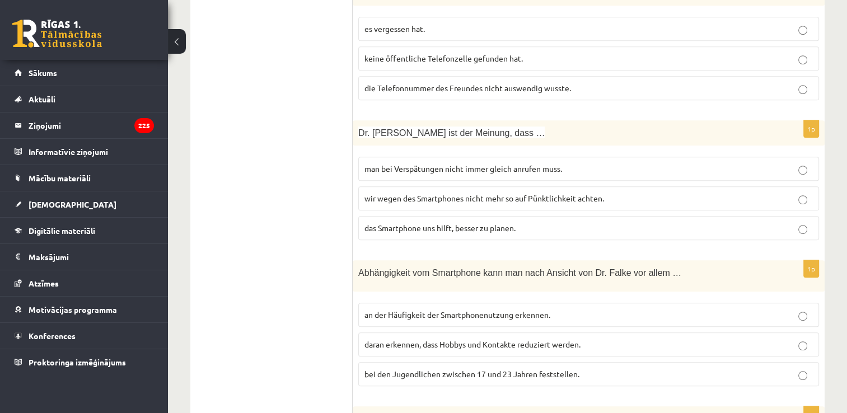
scroll to position [573, 0]
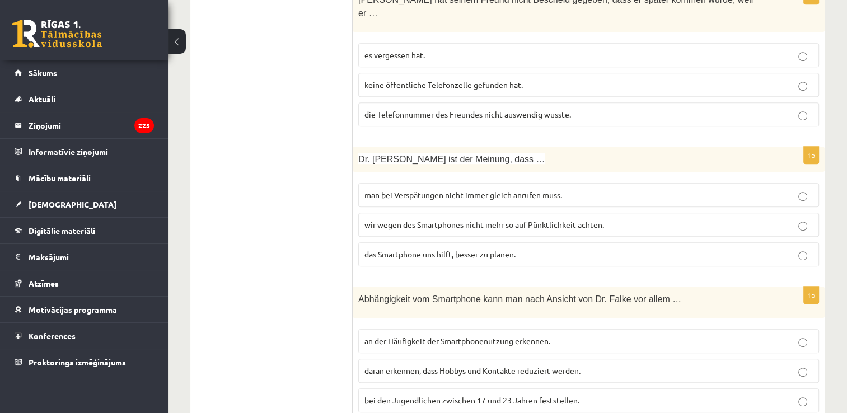
click at [609, 219] on p "wir wegen des Smartphones nicht mehr so auf Pünktlichkeit achten." at bounding box center [588, 225] width 448 height 12
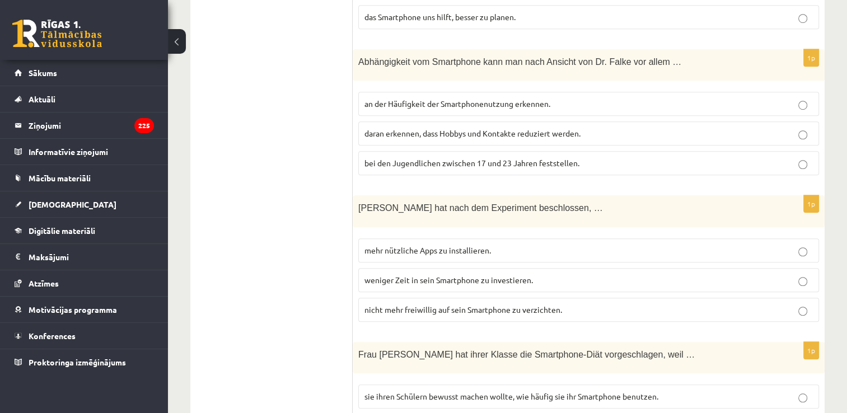
scroll to position [1021, 0]
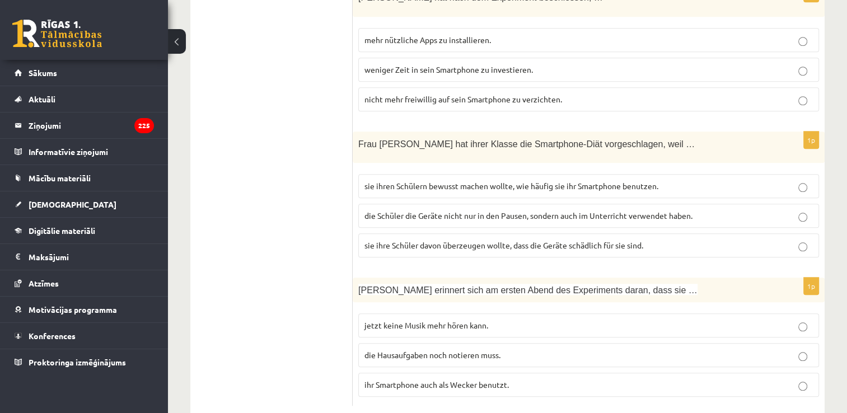
click at [511, 349] on p "die Hausaufgaben noch notieren muss." at bounding box center [588, 355] width 448 height 12
click at [505, 349] on p "die Hausaufgaben noch notieren muss." at bounding box center [588, 355] width 448 height 12
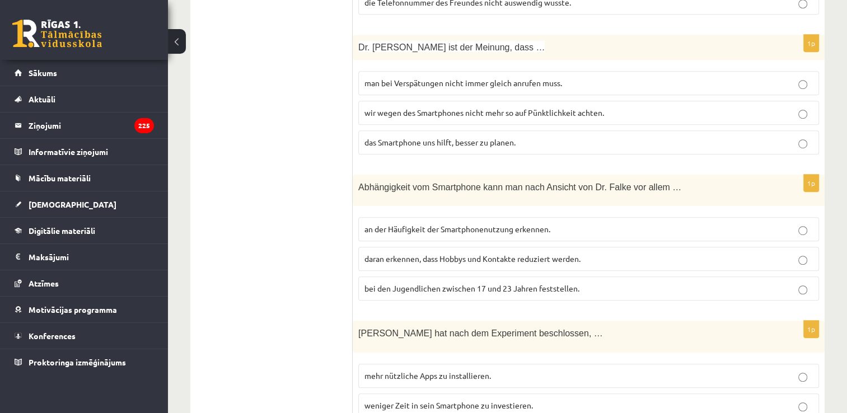
scroll to position [741, 0]
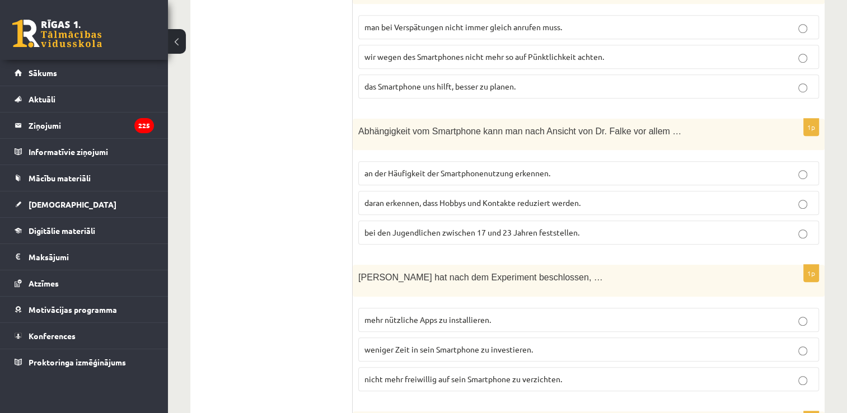
click at [494, 367] on label "nicht mehr freiwillig auf sein Smartphone zu verzichten." at bounding box center [588, 379] width 460 height 24
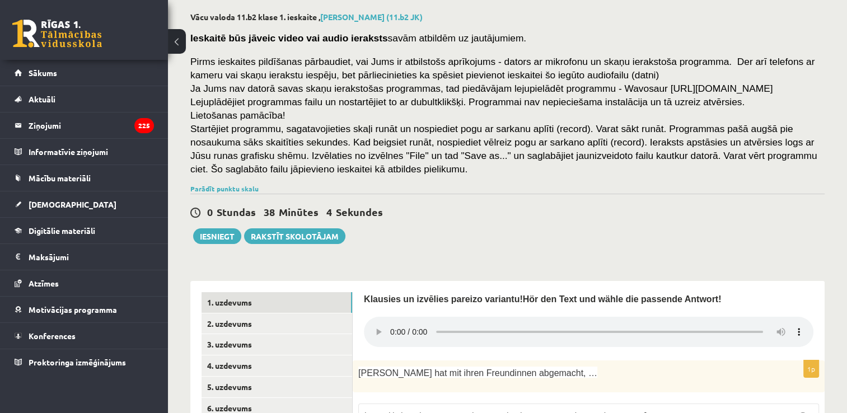
scroll to position [112, 0]
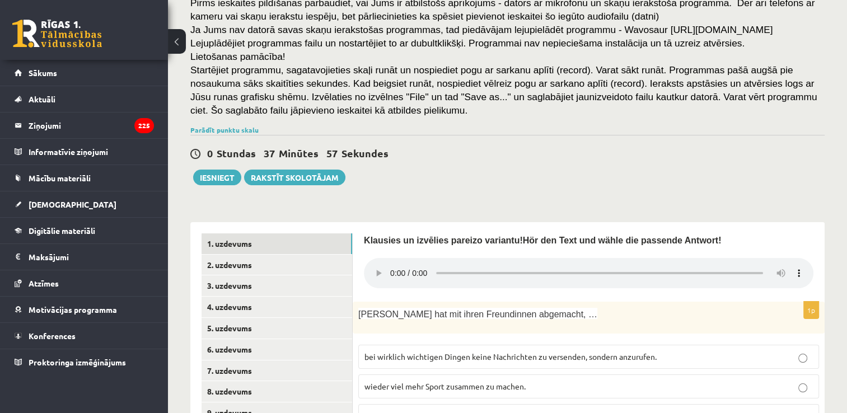
click at [377, 260] on div "Klausies un izvēlies pareizo variantu! Hör den Text und wähle die passende Antw…" at bounding box center [588, 261] width 449 height 57
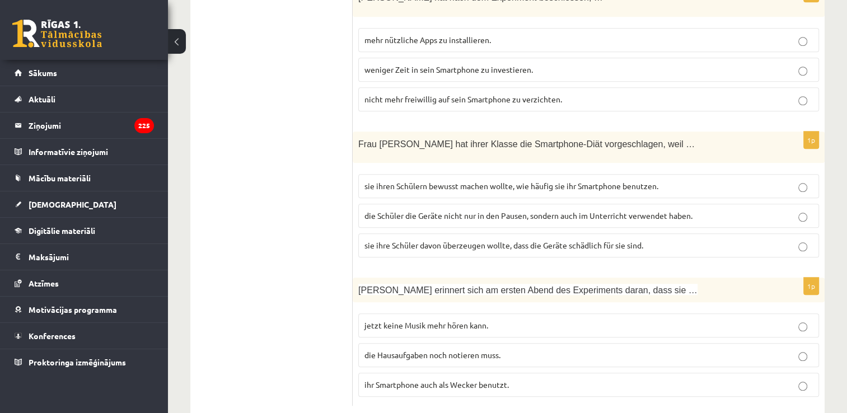
scroll to position [1021, 0]
click at [498, 181] on span "sie ihren Schülern bewusst machen wollte, wie häufig sie ihr Smartphone benutze…" at bounding box center [511, 186] width 294 height 10
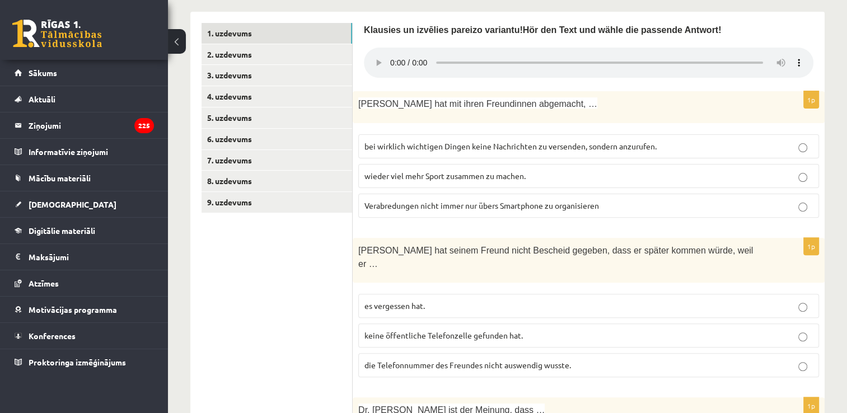
scroll to position [349, 0]
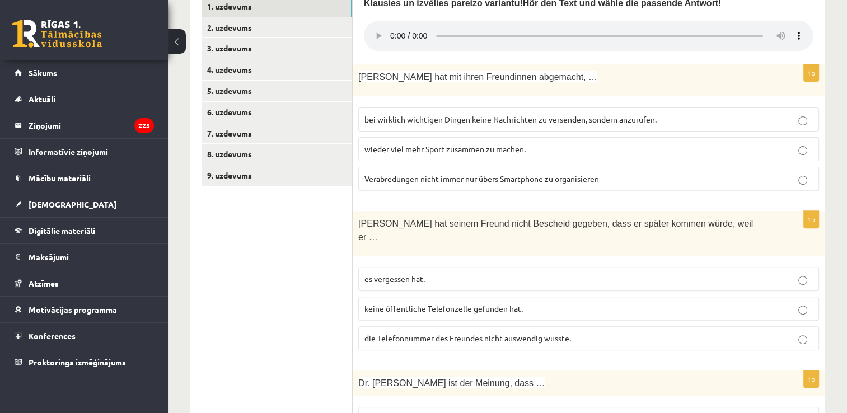
click at [551, 173] on p "Verabredungen nicht immer nur übers Smartphone zu organisieren" at bounding box center [588, 179] width 448 height 12
click at [478, 273] on p "es vergessen hat." at bounding box center [588, 279] width 448 height 12
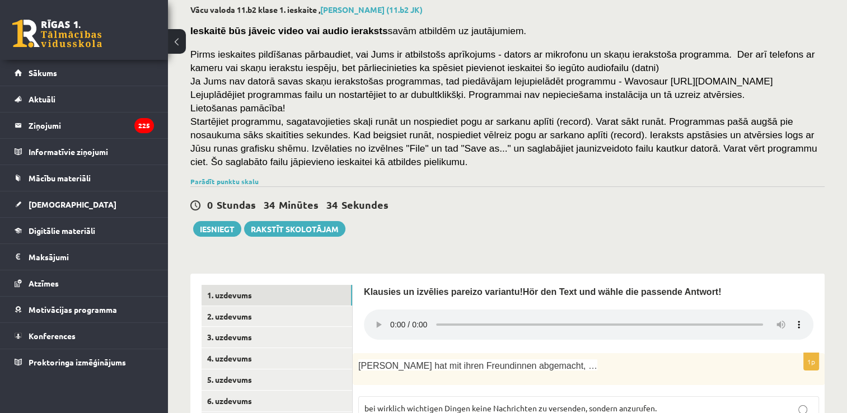
scroll to position [0, 0]
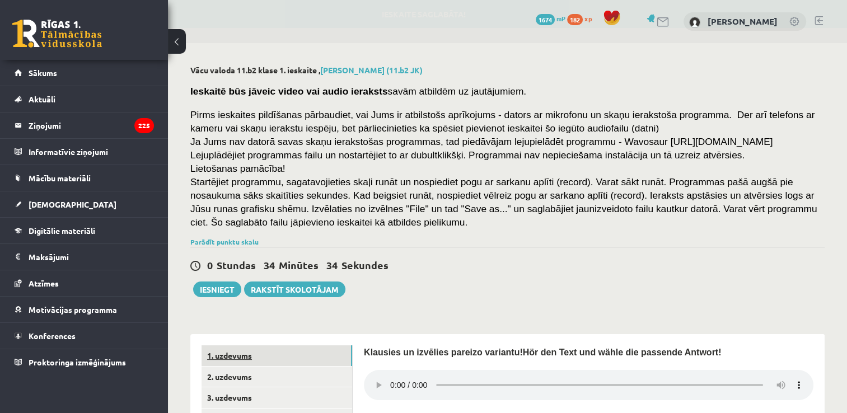
click at [244, 351] on link "1. uzdevums" at bounding box center [276, 355] width 151 height 21
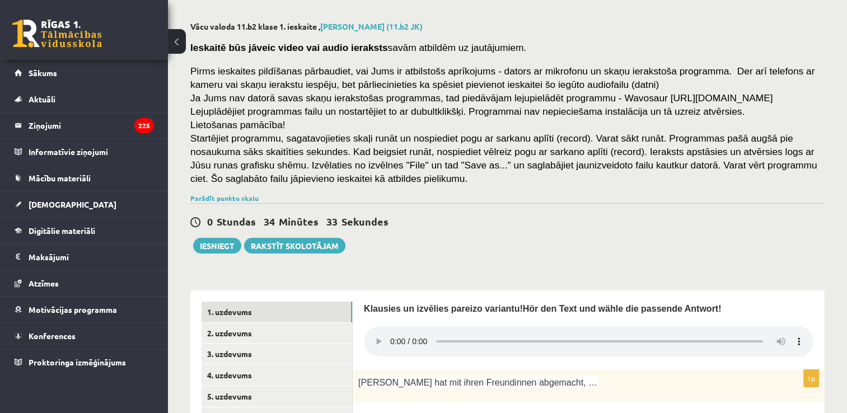
scroll to position [56, 0]
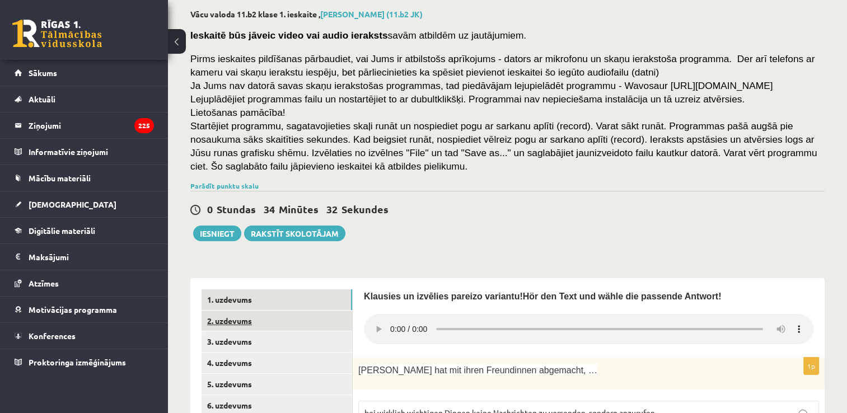
click at [257, 319] on link "2. uzdevums" at bounding box center [276, 321] width 151 height 21
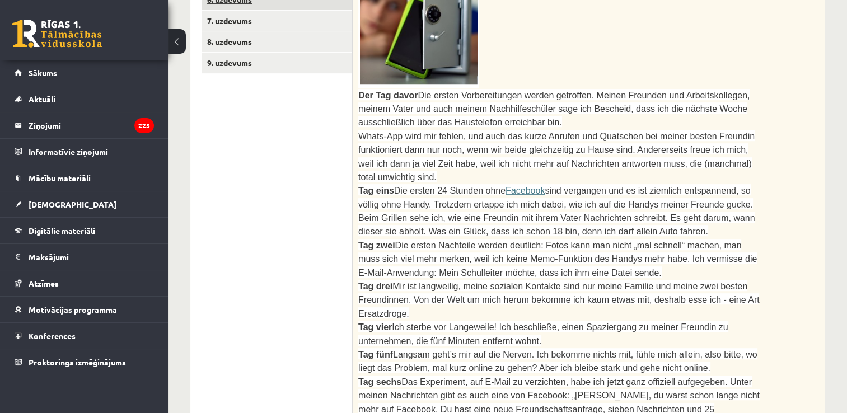
scroll to position [312, 0]
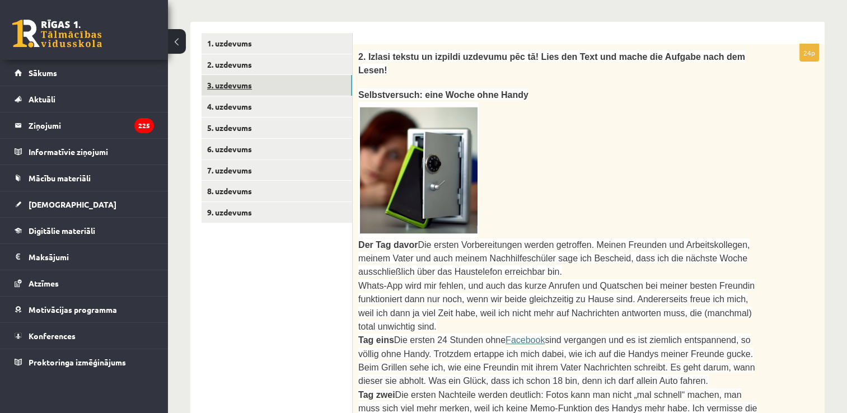
click at [258, 80] on link "3. uzdevums" at bounding box center [276, 85] width 151 height 21
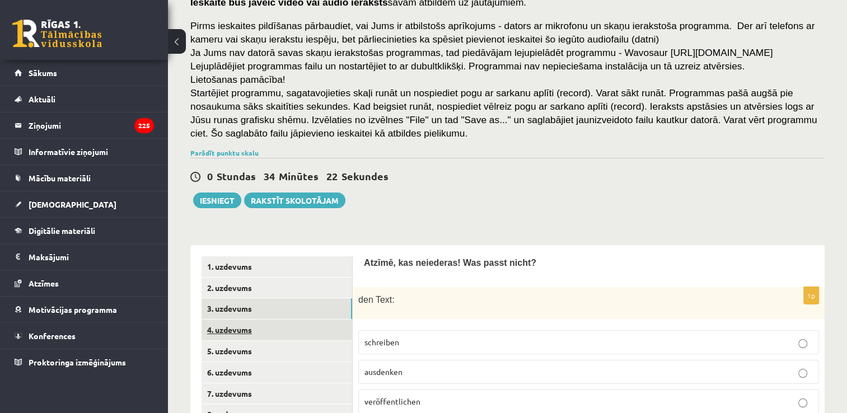
scroll to position [224, 0]
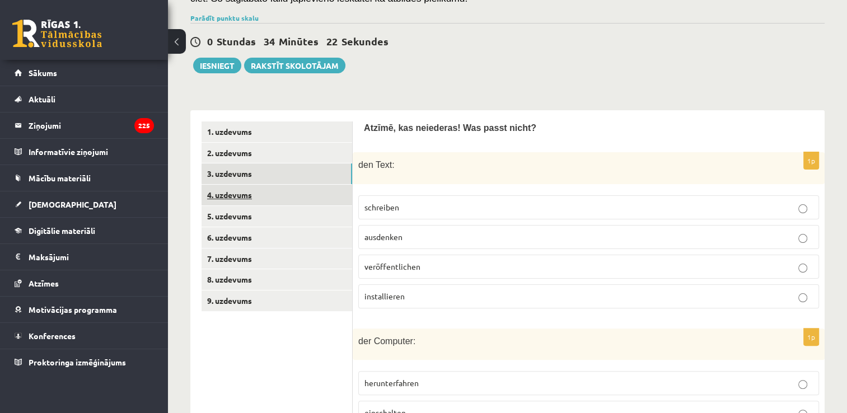
click at [262, 199] on link "4. uzdevums" at bounding box center [276, 195] width 151 height 21
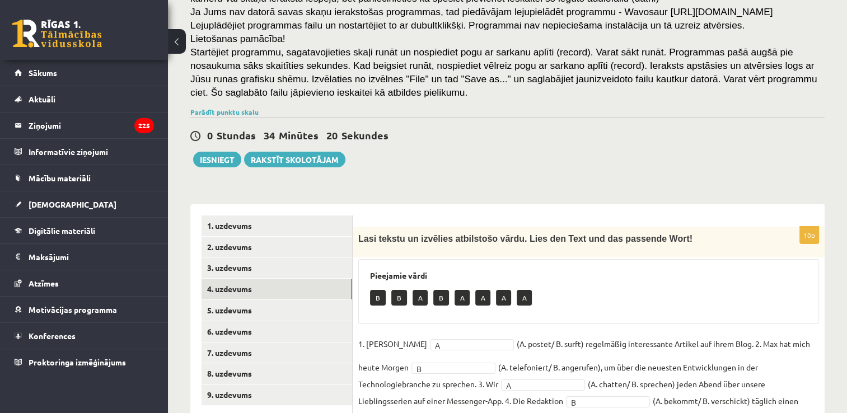
scroll to position [282, 0]
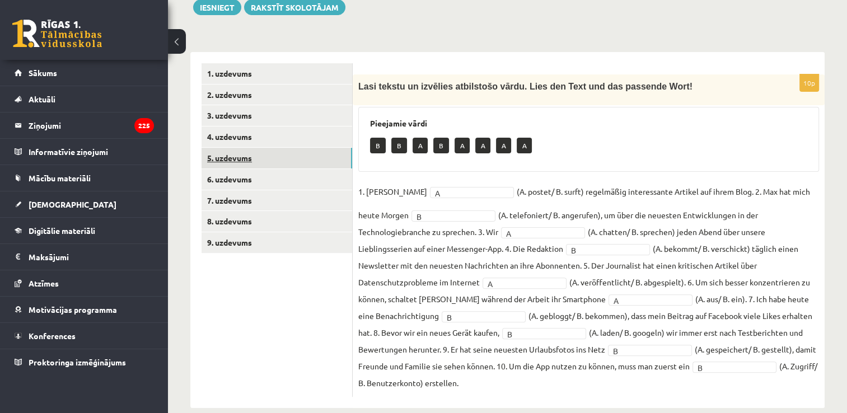
click at [252, 159] on link "5. uzdevums" at bounding box center [276, 158] width 151 height 21
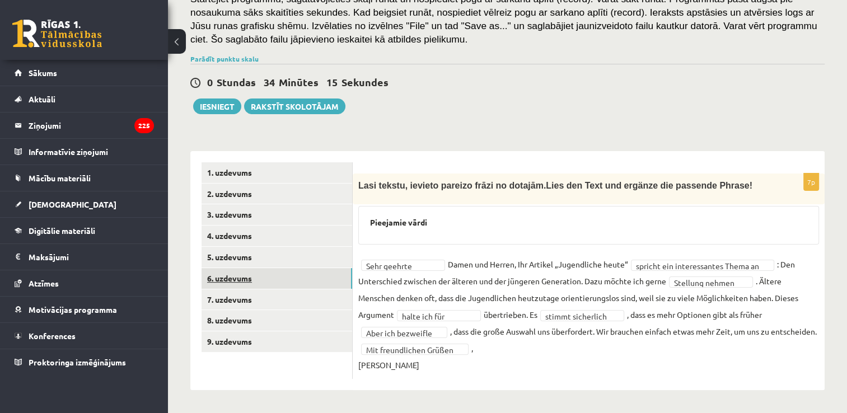
click at [276, 268] on link "6. uzdevums" at bounding box center [276, 278] width 151 height 21
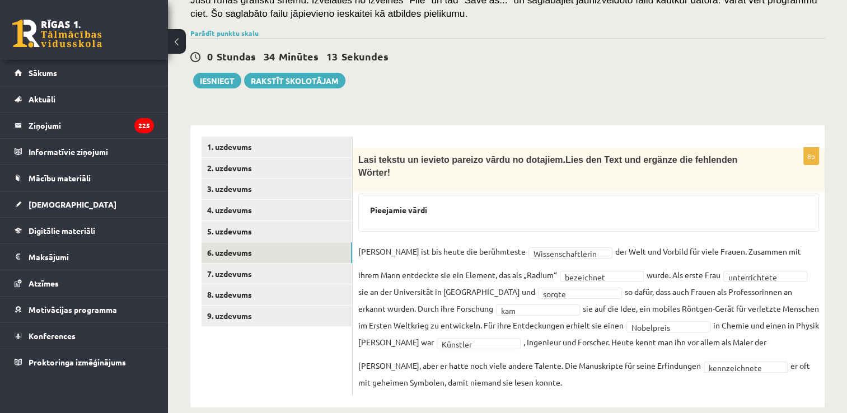
scroll to position [212, 0]
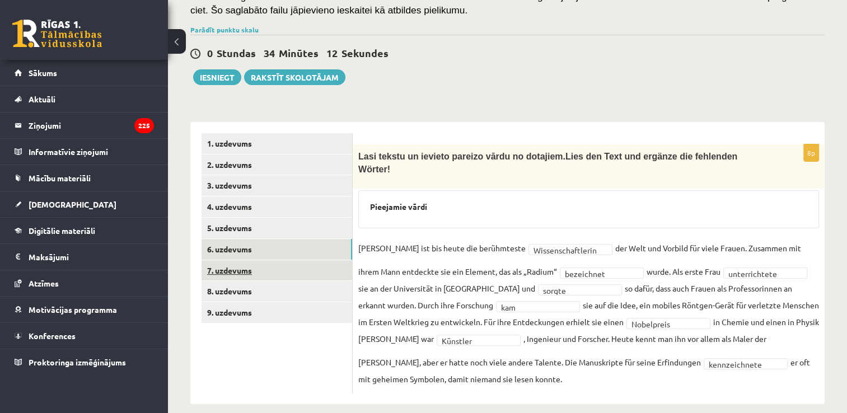
click at [260, 266] on link "7. uzdevums" at bounding box center [276, 270] width 151 height 21
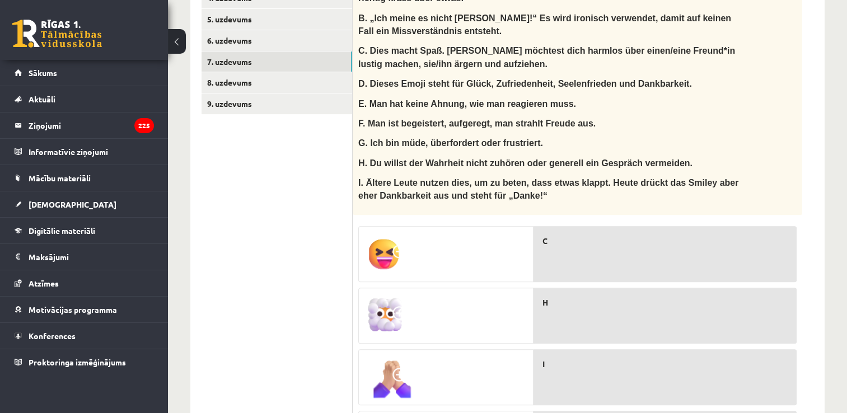
scroll to position [186, 0]
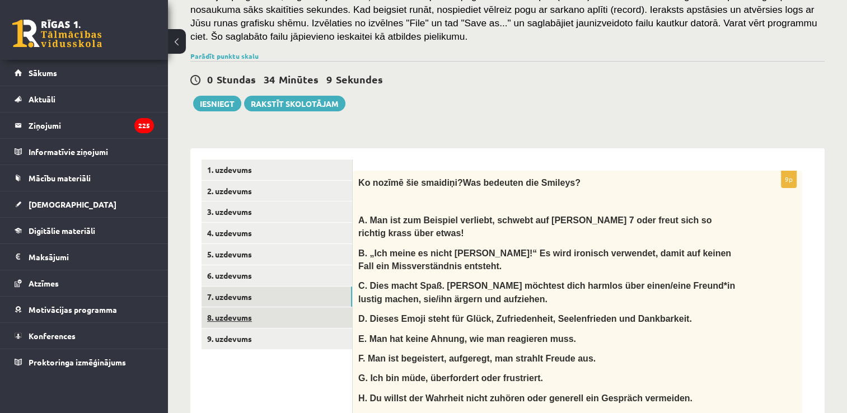
click at [239, 321] on link "8. uzdevums" at bounding box center [276, 317] width 151 height 21
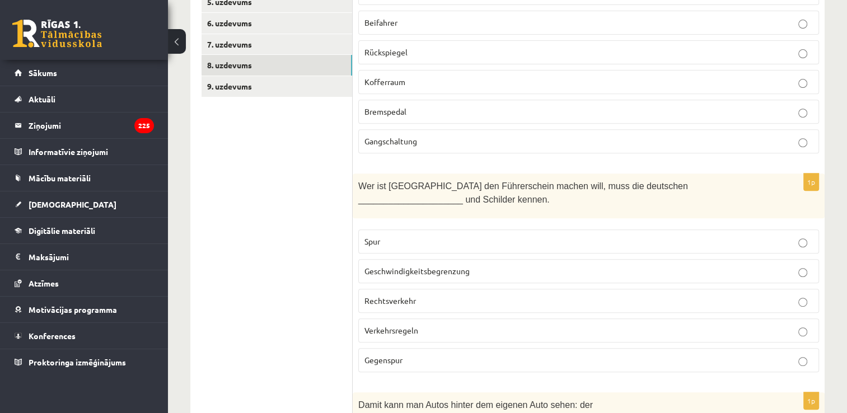
scroll to position [341, 0]
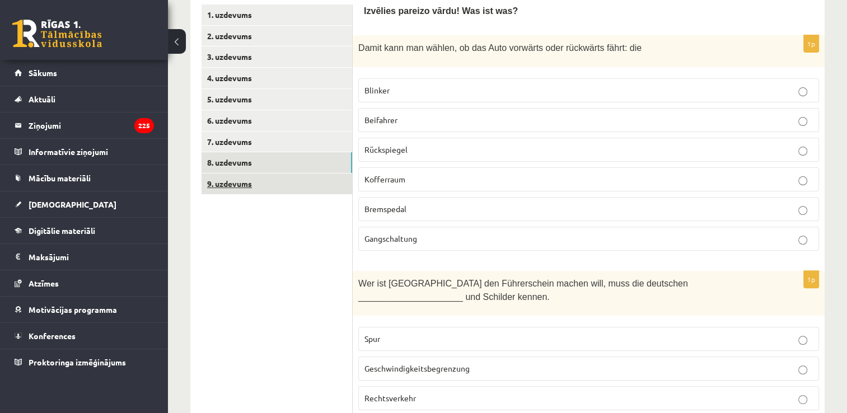
click at [265, 187] on link "9. uzdevums" at bounding box center [276, 183] width 151 height 21
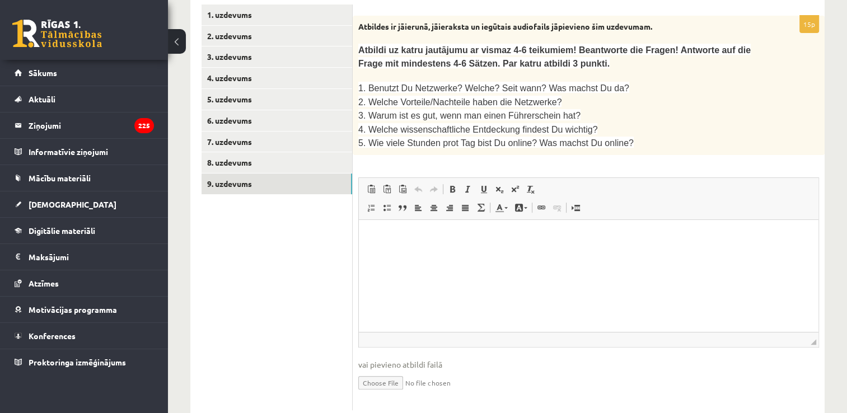
click at [424, 254] on html at bounding box center [588, 237] width 459 height 34
click at [392, 373] on input "file" at bounding box center [588, 381] width 460 height 23
type input "**********"
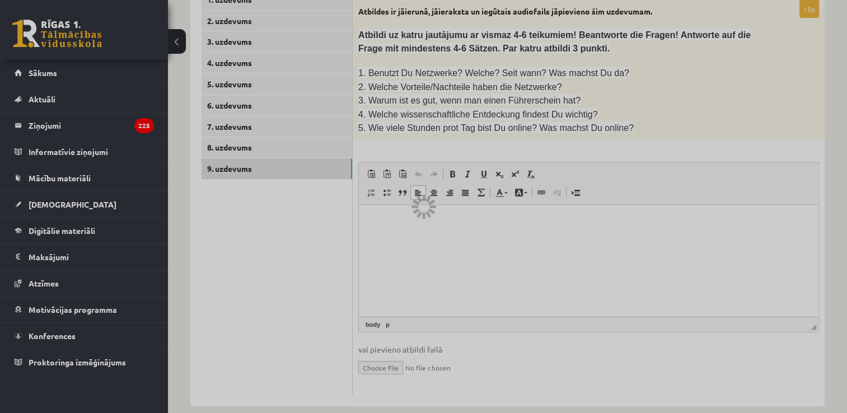
scroll to position [363, 0]
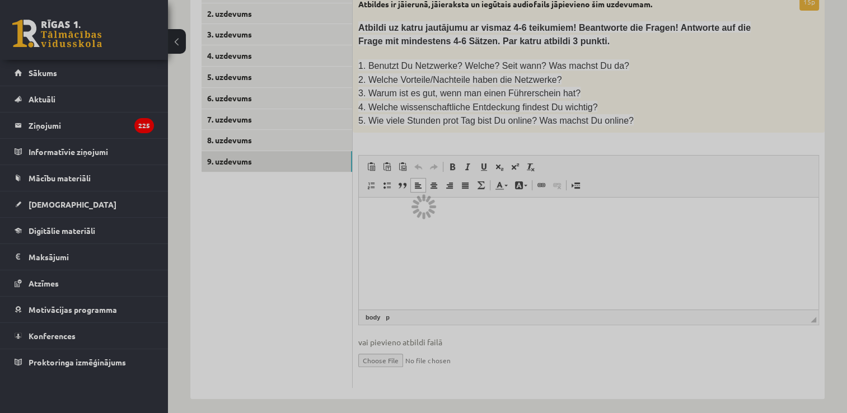
click at [531, 238] on div at bounding box center [423, 206] width 847 height 413
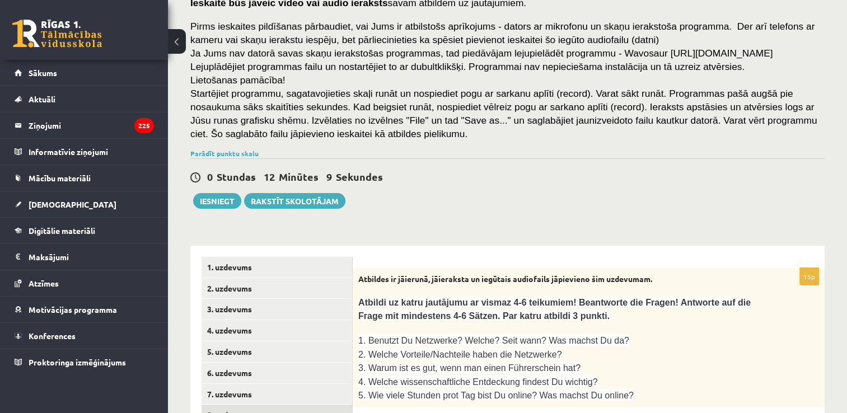
scroll to position [224, 0]
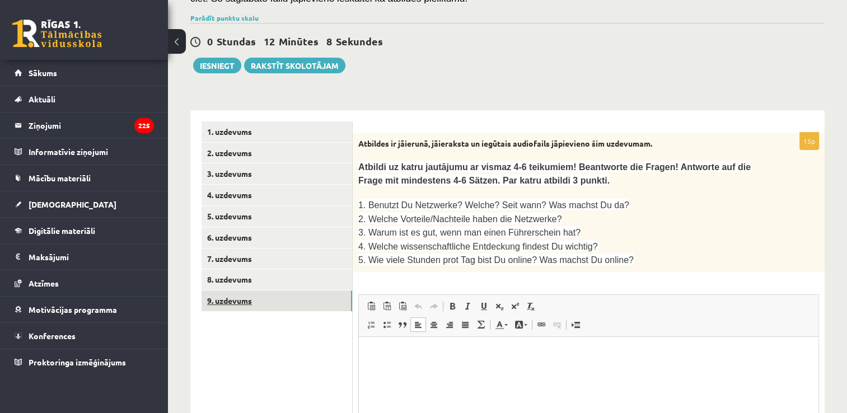
click at [264, 308] on link "9. uzdevums" at bounding box center [276, 300] width 151 height 21
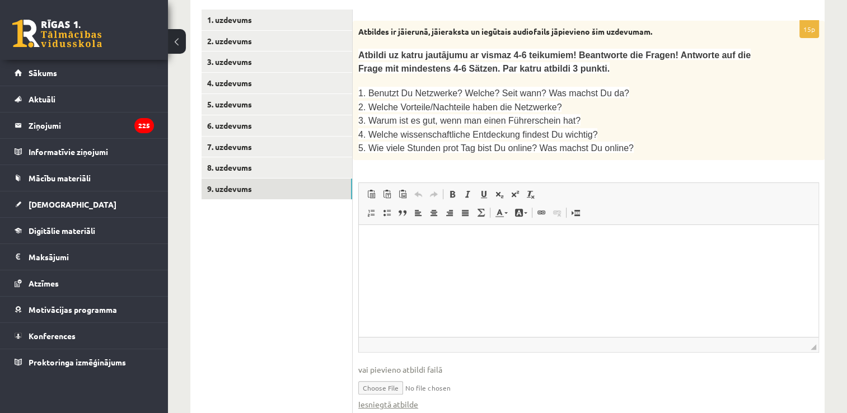
scroll to position [0, 0]
click at [388, 380] on input "file" at bounding box center [588, 386] width 460 height 23
type input "**********"
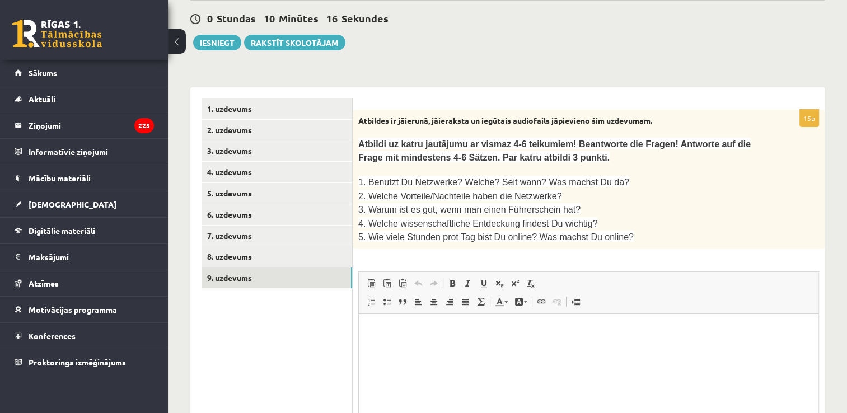
scroll to position [336, 0]
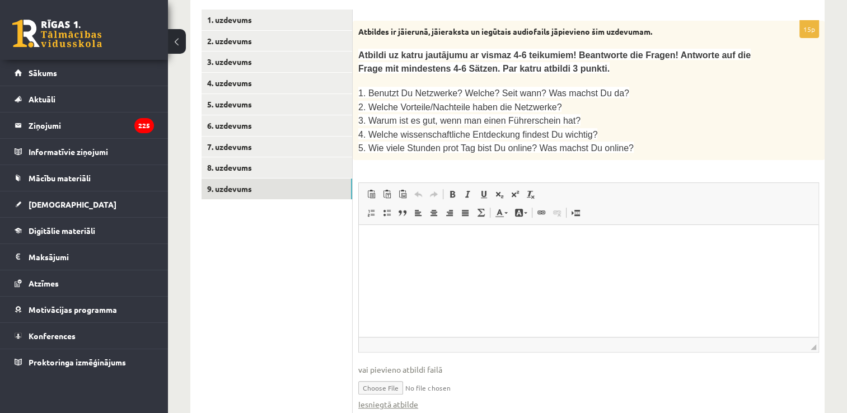
click at [410, 245] on p "Bagātinātā teksta redaktors, wiswyg-editor-user-answer-47024971262100" at bounding box center [588, 242] width 437 height 12
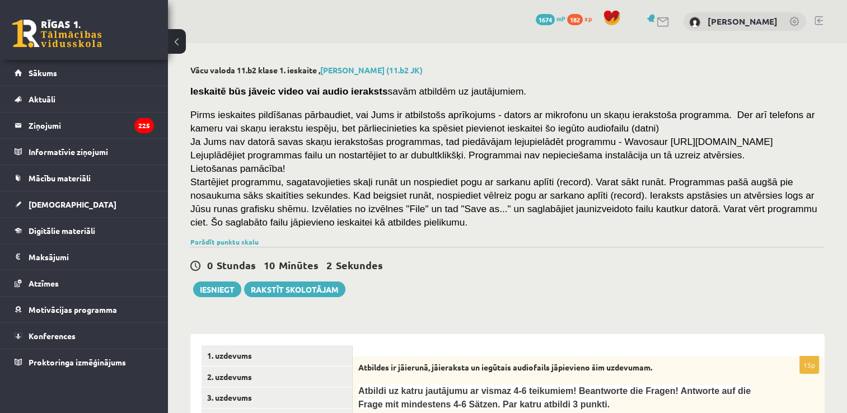
click at [538, 286] on div "0 Stundas 10 Minūtes 2 Sekundes Ieskaite saglabāta! Iesniegt Rakstīt skolotājam" at bounding box center [507, 272] width 634 height 50
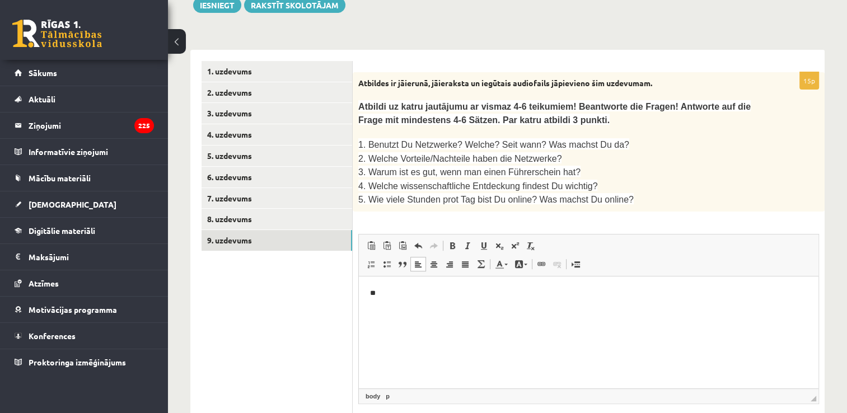
scroll to position [336, 0]
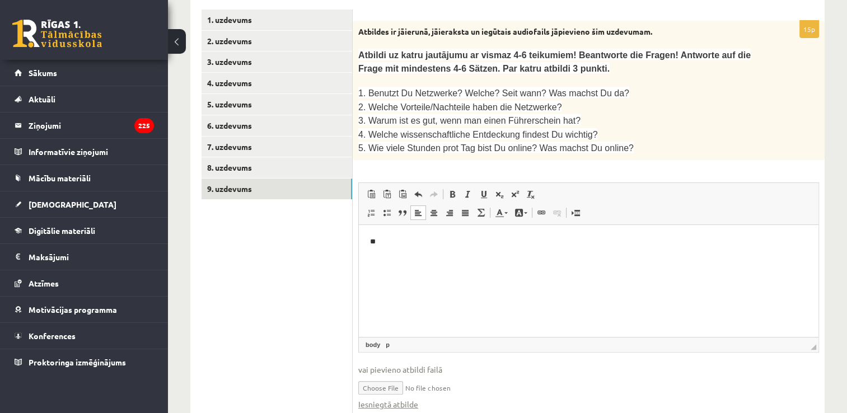
click at [476, 258] on html "**" at bounding box center [588, 242] width 459 height 34
click at [747, 114] on p "3. Warum ist es gut, wenn man einen Führerschein hat?" at bounding box center [560, 120] width 405 height 13
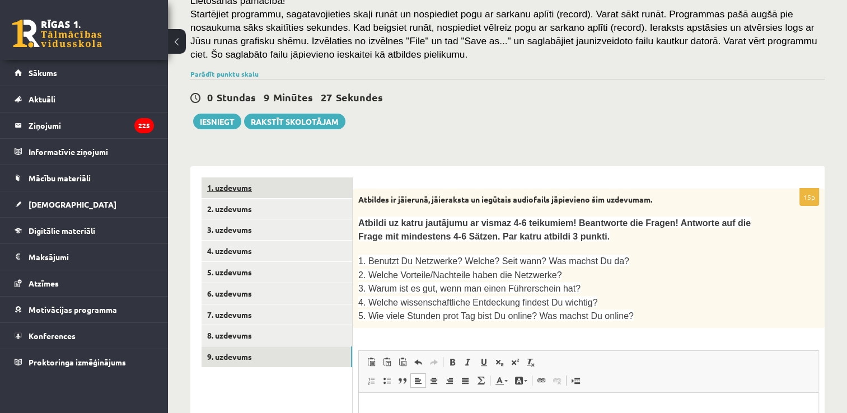
scroll to position [0, 0]
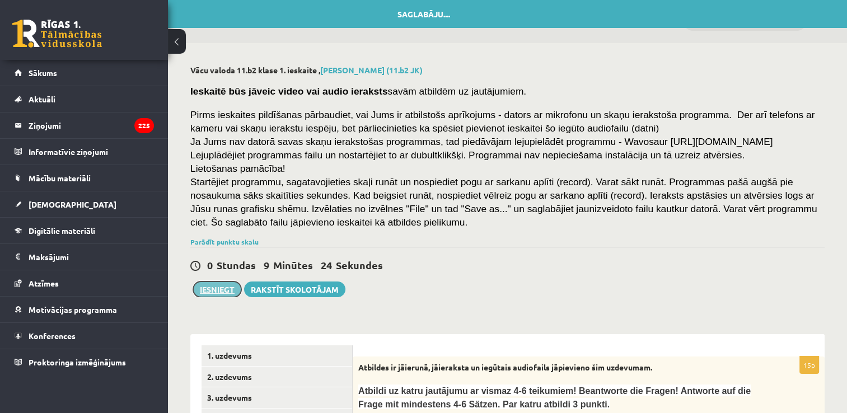
click at [208, 286] on button "Iesniegt" at bounding box center [217, 289] width 48 height 16
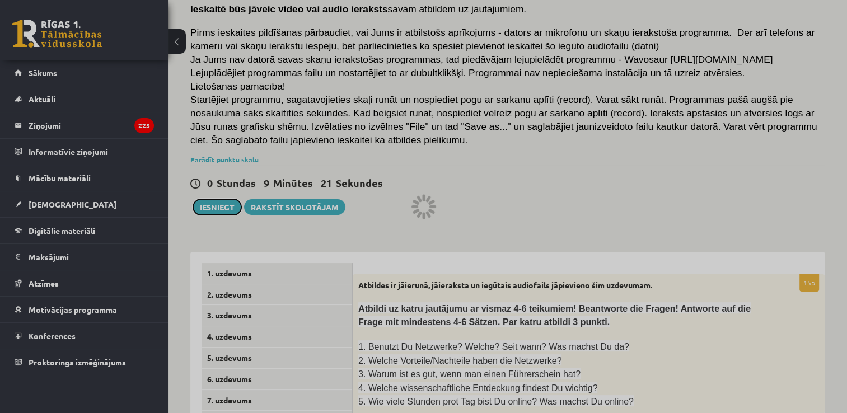
scroll to position [375, 0]
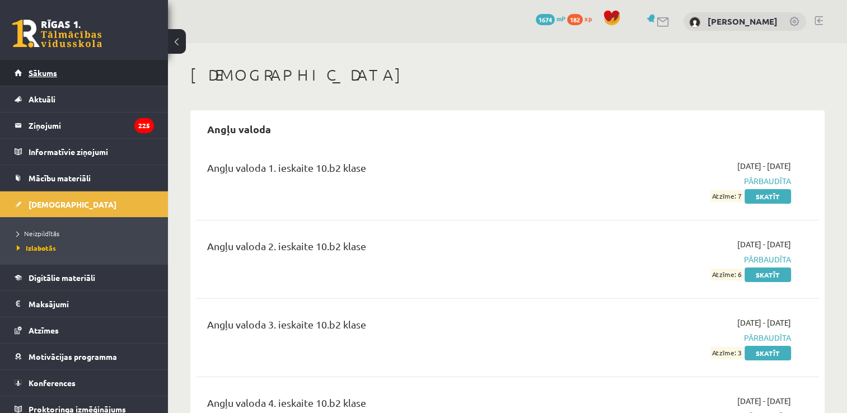
click at [54, 72] on span "Sākums" at bounding box center [43, 73] width 29 height 10
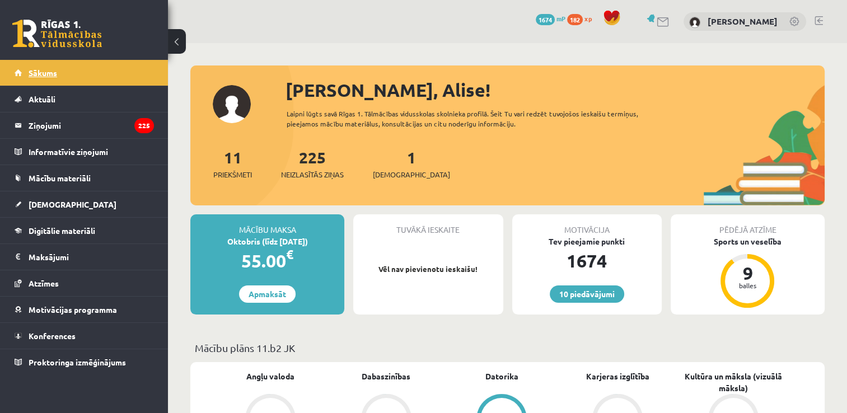
click at [45, 71] on span "Sākums" at bounding box center [43, 73] width 29 height 10
click at [389, 161] on link "1 Ieskaites" at bounding box center [411, 163] width 77 height 33
click at [389, 160] on link "1 Ieskaites" at bounding box center [411, 163] width 77 height 33
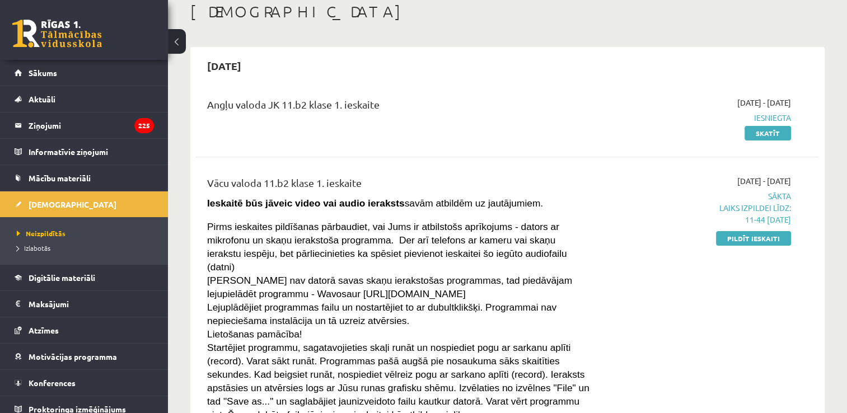
scroll to position [168, 0]
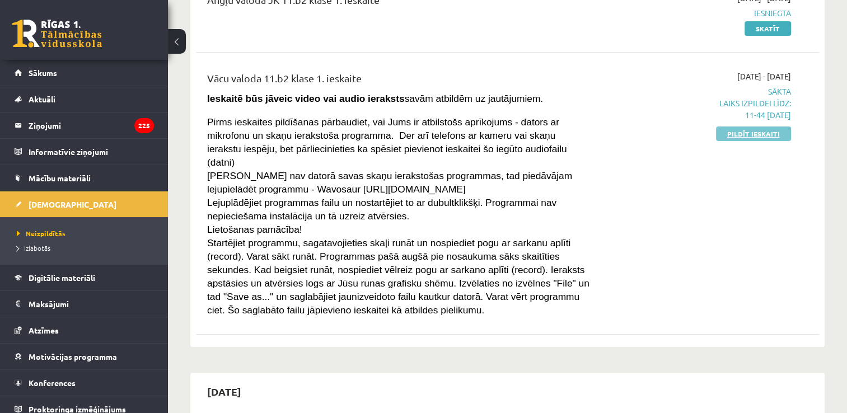
click at [736, 133] on link "Pildīt ieskaiti" at bounding box center [753, 133] width 75 height 15
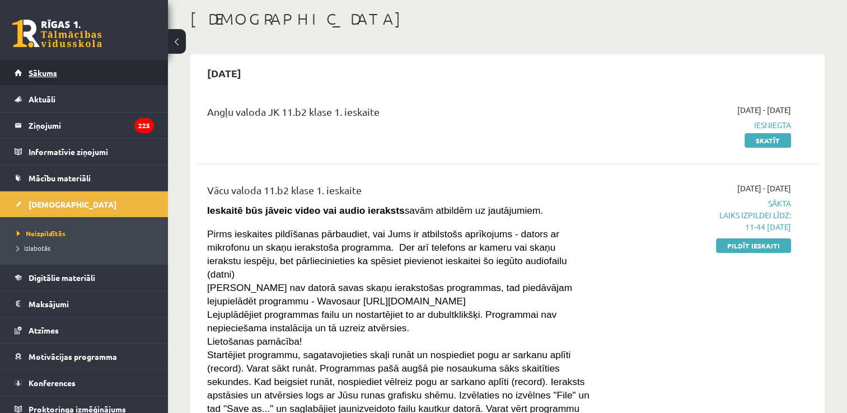
click at [45, 73] on span "Sākums" at bounding box center [43, 73] width 29 height 10
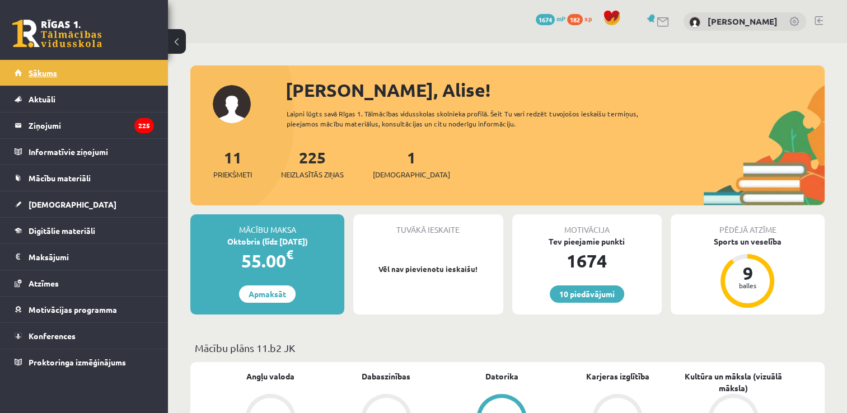
click at [36, 70] on span "Sākums" at bounding box center [43, 73] width 29 height 10
click at [43, 77] on span "Sākums" at bounding box center [43, 73] width 29 height 10
click at [391, 153] on link "1 Ieskaites" at bounding box center [411, 163] width 77 height 33
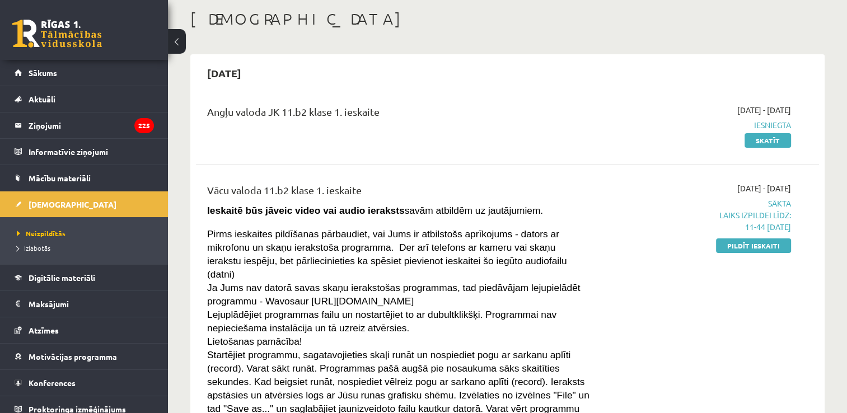
scroll to position [56, 0]
click at [48, 64] on link "Sākums" at bounding box center [84, 73] width 139 height 26
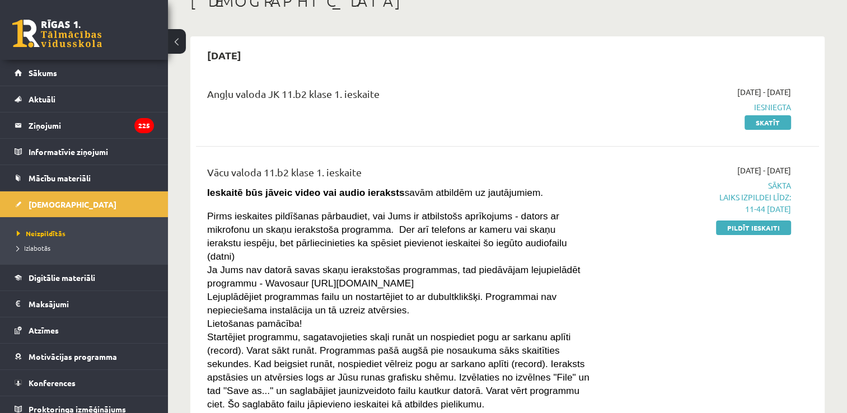
scroll to position [112, 0]
